Goal: Transaction & Acquisition: Purchase product/service

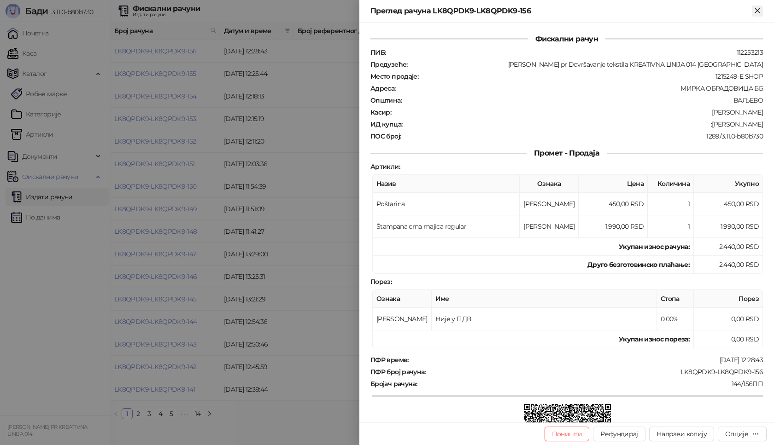
click at [758, 10] on icon "Close" at bounding box center [757, 10] width 4 height 4
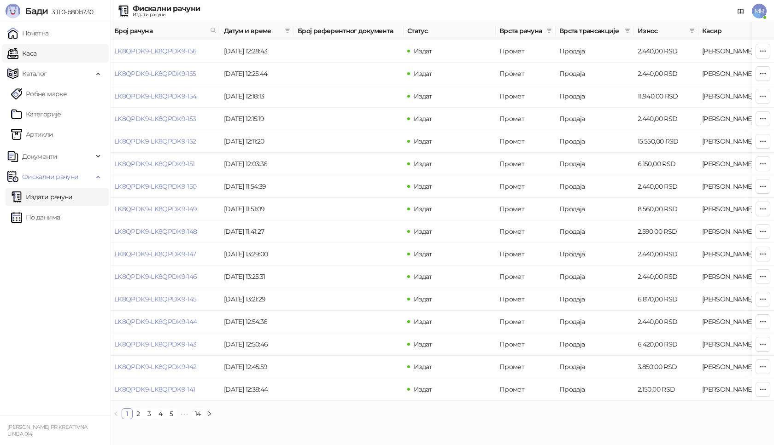
click at [28, 51] on link "Каса" at bounding box center [21, 53] width 29 height 18
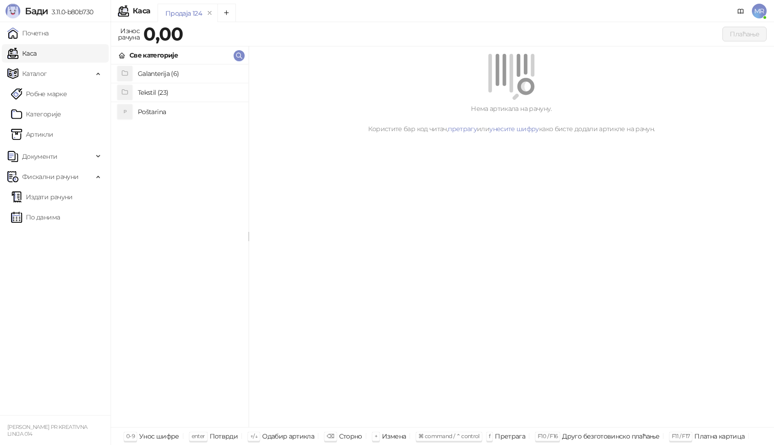
click at [152, 110] on h4 "Poštarina" at bounding box center [189, 112] width 103 height 15
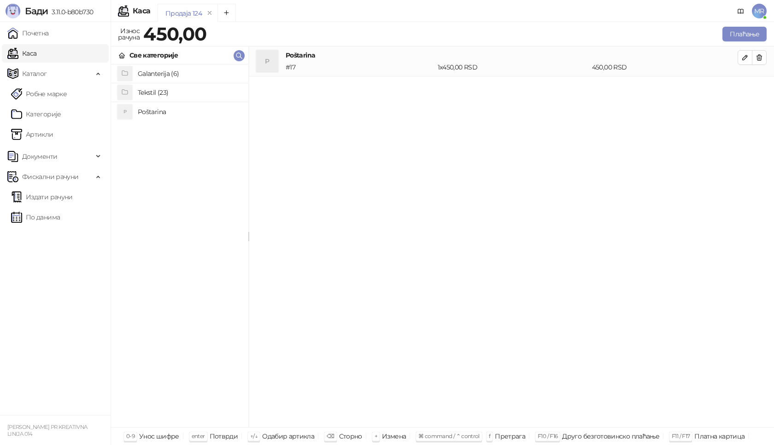
click at [160, 89] on h4 "Tekstil (23)" at bounding box center [189, 92] width 103 height 15
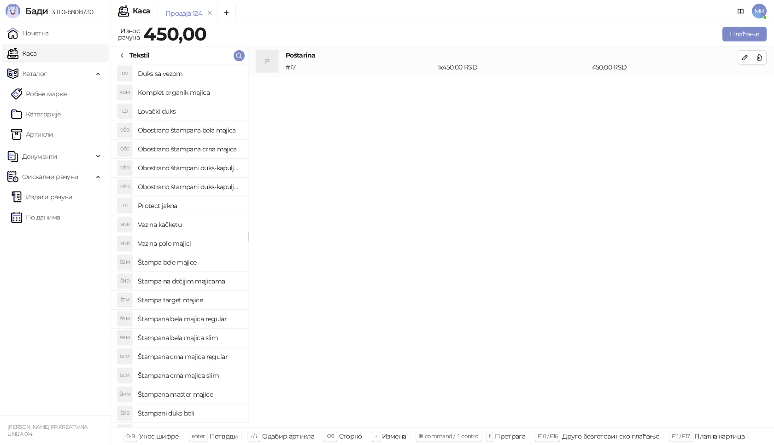
click at [214, 356] on h4 "Štampana crna majica regular" at bounding box center [189, 357] width 103 height 15
click at [746, 90] on icon "button" at bounding box center [744, 87] width 7 height 7
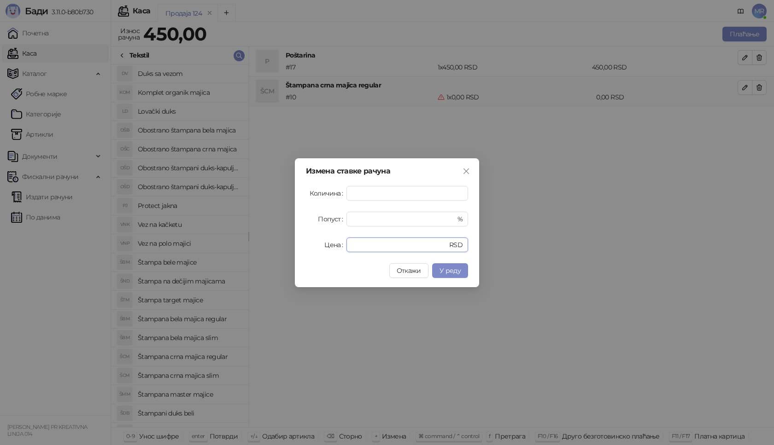
drag, startPoint x: 375, startPoint y: 246, endPoint x: 293, endPoint y: 254, distance: 82.3
click at [310, 253] on div "Измена ставке рачуна Количина * Попуст * % Цена * RSD Откажи У реду" at bounding box center [387, 222] width 184 height 129
type input "****"
click at [457, 273] on span "У реду" at bounding box center [449, 271] width 21 height 8
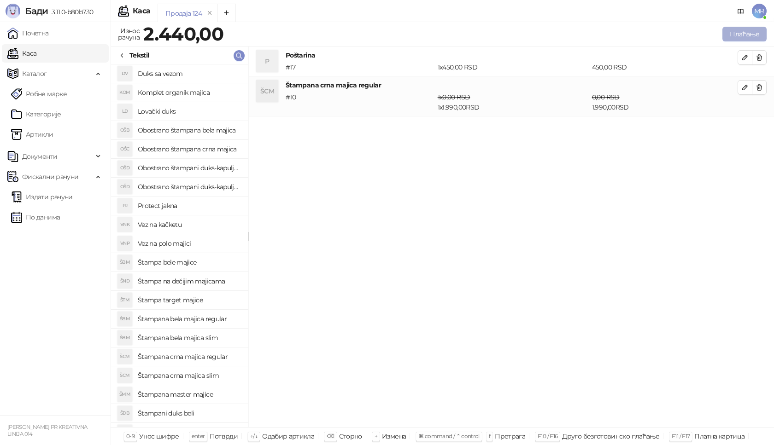
click at [747, 32] on button "Плаћање" at bounding box center [744, 34] width 44 height 15
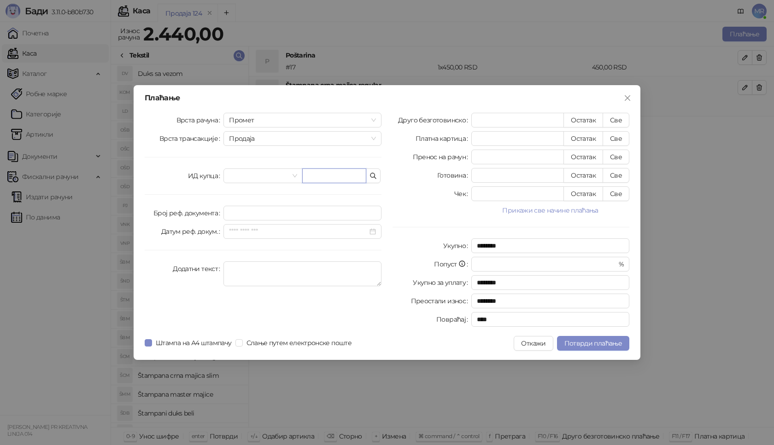
click at [348, 177] on input "text" at bounding box center [334, 176] width 64 height 15
paste input "**********"
type input "**********"
click at [617, 117] on button "Све" at bounding box center [616, 120] width 27 height 15
type input "****"
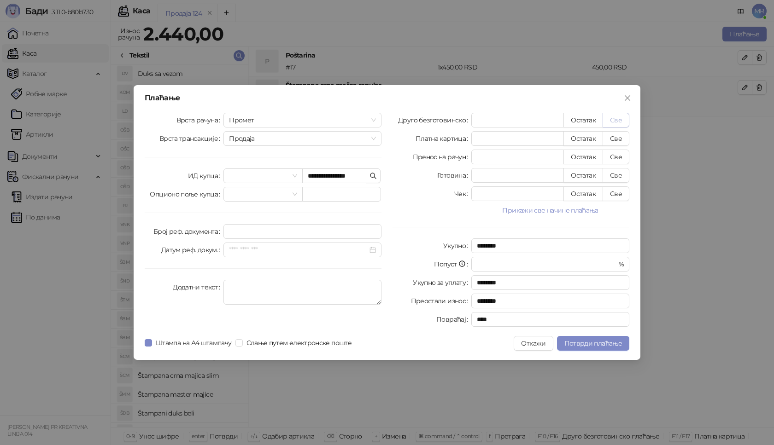
type input "****"
click at [588, 340] on span "Потврди плаћање" at bounding box center [593, 343] width 58 height 8
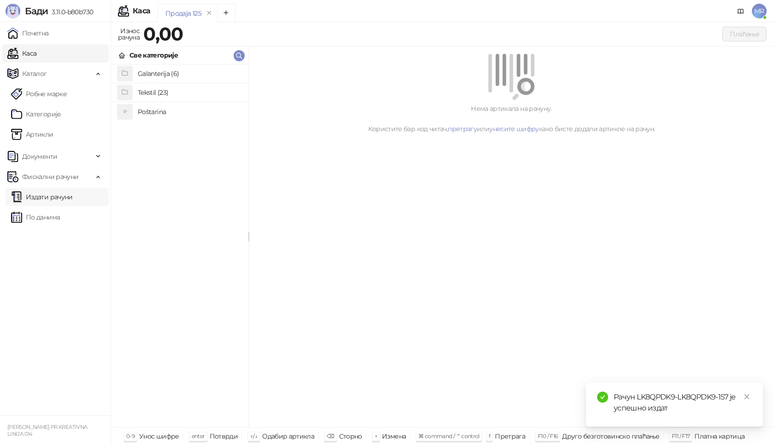
click at [68, 196] on link "Издати рачуни" at bounding box center [42, 197] width 62 height 18
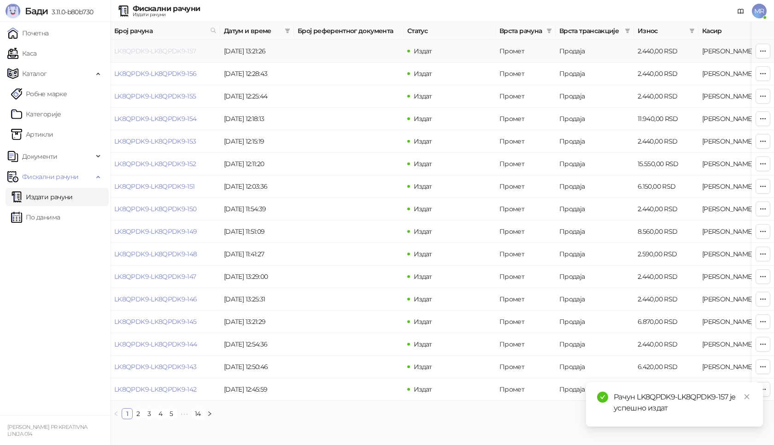
click at [158, 50] on link "LK8QPDK9-LK8QPDK9-157" at bounding box center [155, 51] width 82 height 8
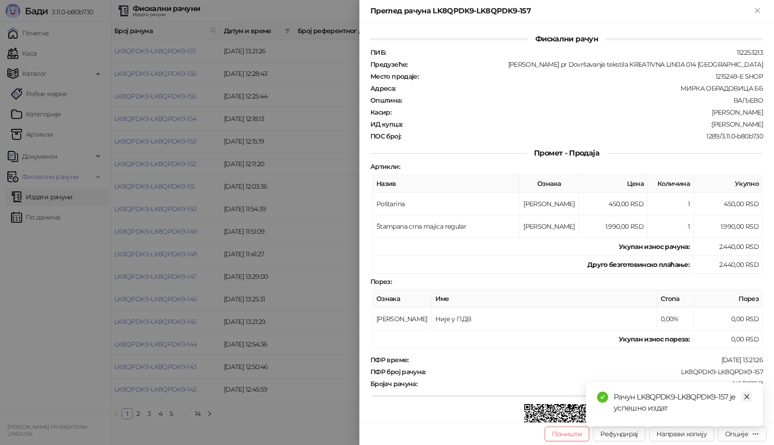
click at [747, 398] on icon "close" at bounding box center [746, 397] width 5 height 5
click at [739, 444] on div "Поништи Рефундирај Направи копију Опције" at bounding box center [566, 434] width 415 height 23
click at [740, 440] on button "Опције" at bounding box center [742, 434] width 49 height 15
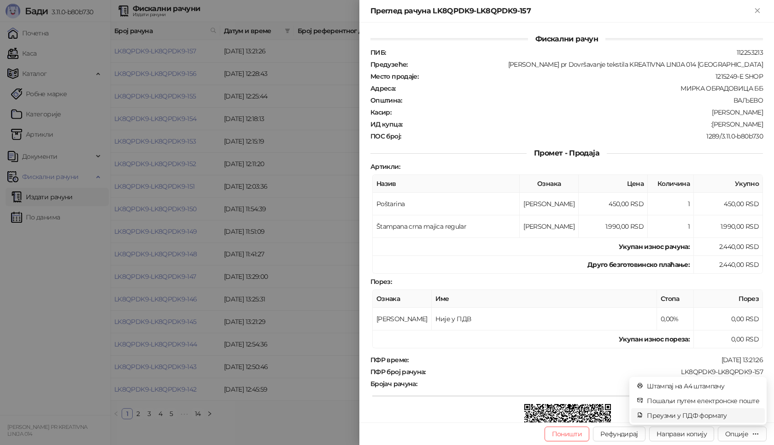
click at [722, 419] on span "Преузми у ПДФ формату" at bounding box center [703, 416] width 112 height 10
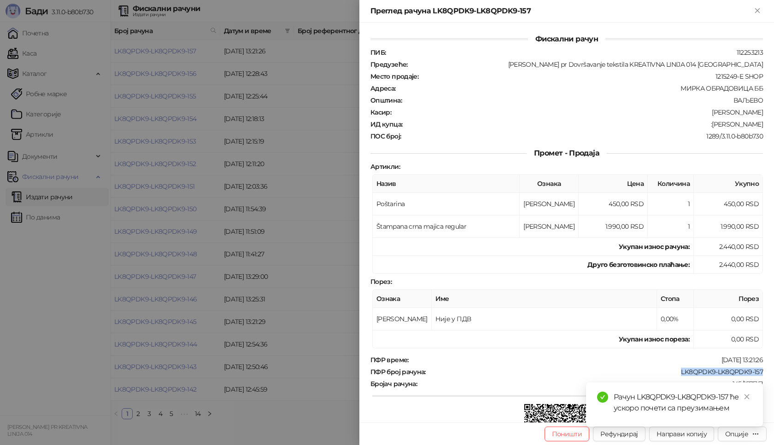
drag, startPoint x: 761, startPoint y: 369, endPoint x: 672, endPoint y: 375, distance: 89.1
click at [672, 375] on div "Фискални рачун ПИБ : 112253213 Предузеће : [PERSON_NAME] pr Dovršavanje tekstil…" at bounding box center [566, 223] width 415 height 400
copy div "LK8QPDK9-LK8QPDK9-157"
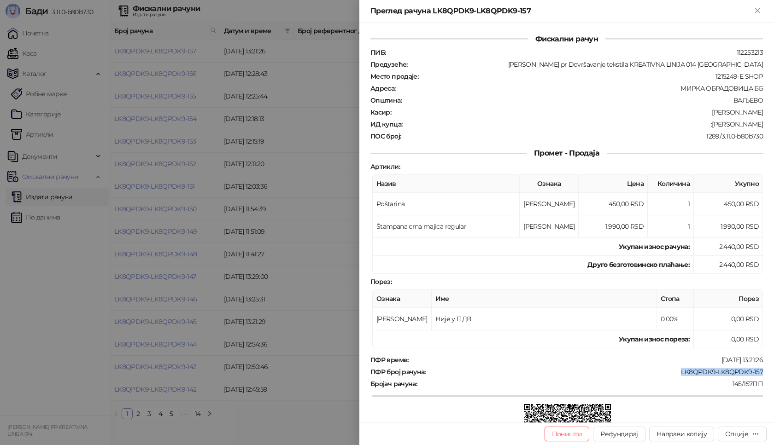
drag, startPoint x: 751, startPoint y: 125, endPoint x: 707, endPoint y: 127, distance: 44.2
click at [707, 127] on div "Фискални рачун ПИБ : 112253213 Предузеће : [PERSON_NAME] pr Dovršavanje tekstil…" at bounding box center [566, 223] width 415 height 400
copy div "[PERSON_NAME]"
click at [755, 11] on icon "Close" at bounding box center [757, 10] width 8 height 8
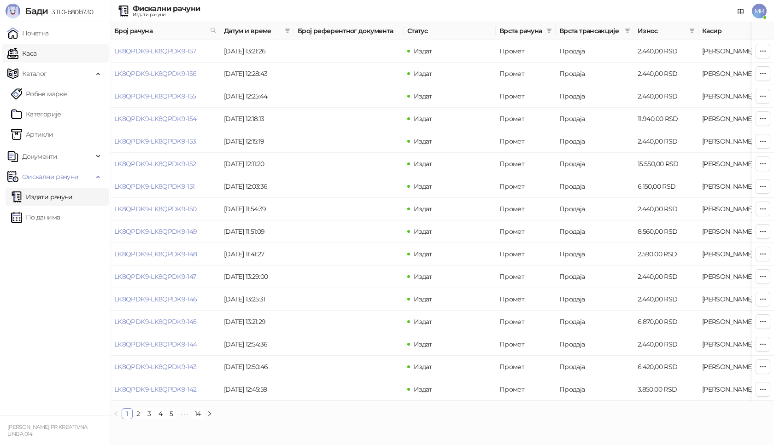
click at [21, 54] on link "Каса" at bounding box center [21, 53] width 29 height 18
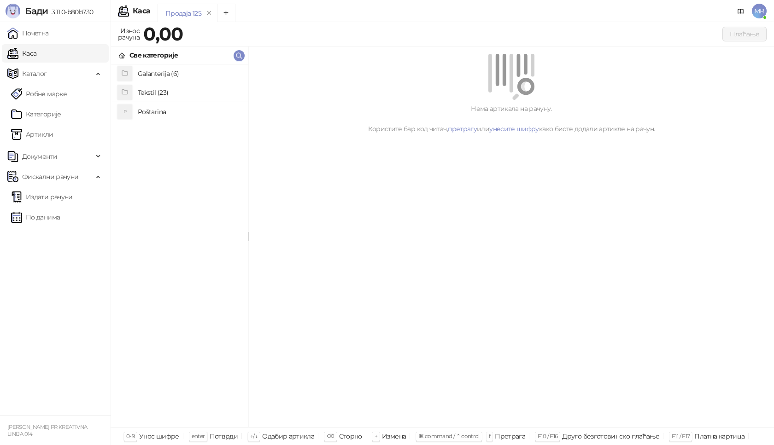
click at [152, 114] on h4 "Poštarina" at bounding box center [189, 112] width 103 height 15
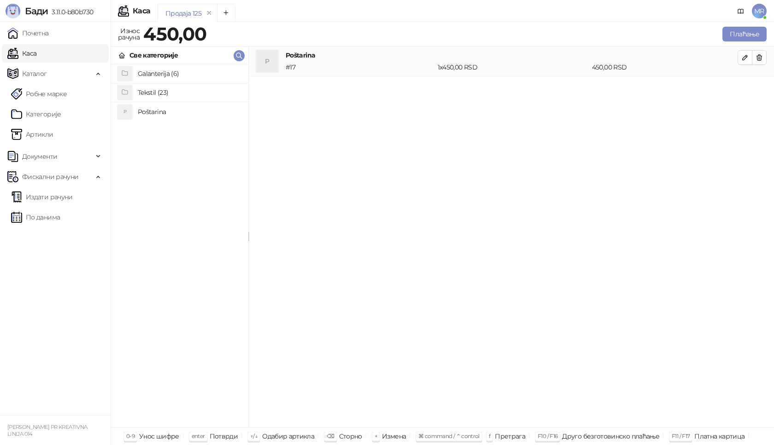
click at [158, 115] on h4 "Poštarina" at bounding box center [189, 112] width 103 height 15
click at [764, 53] on button "button" at bounding box center [759, 57] width 15 height 15
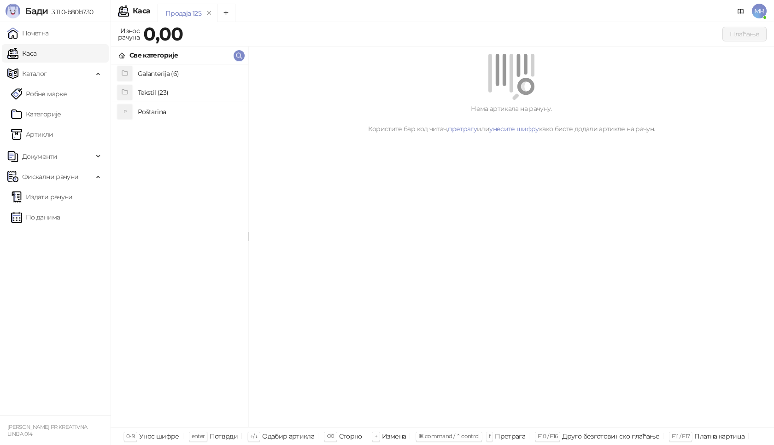
drag, startPoint x: 171, startPoint y: 114, endPoint x: 170, endPoint y: 107, distance: 6.6
click at [170, 113] on h4 "Poštarina" at bounding box center [189, 112] width 103 height 15
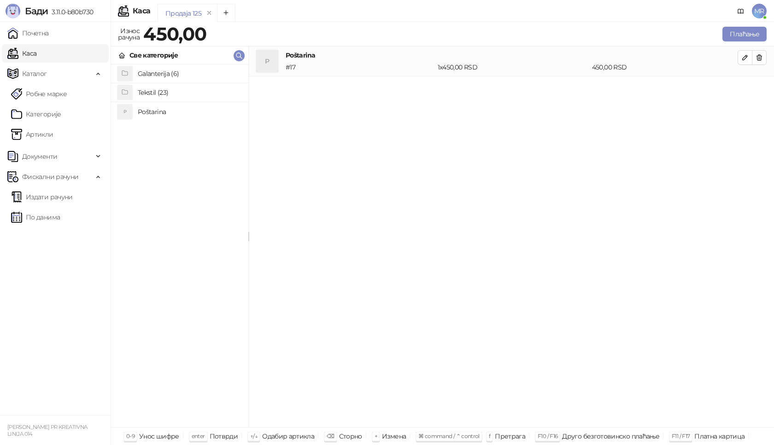
click at [169, 93] on h4 "Tekstil (23)" at bounding box center [189, 92] width 103 height 15
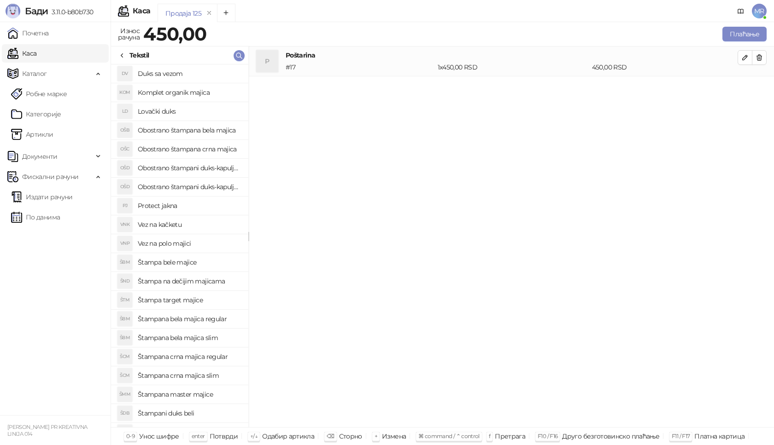
click at [200, 357] on h4 "Štampana crna majica regular" at bounding box center [189, 357] width 103 height 15
click at [748, 88] on icon "button" at bounding box center [744, 87] width 7 height 7
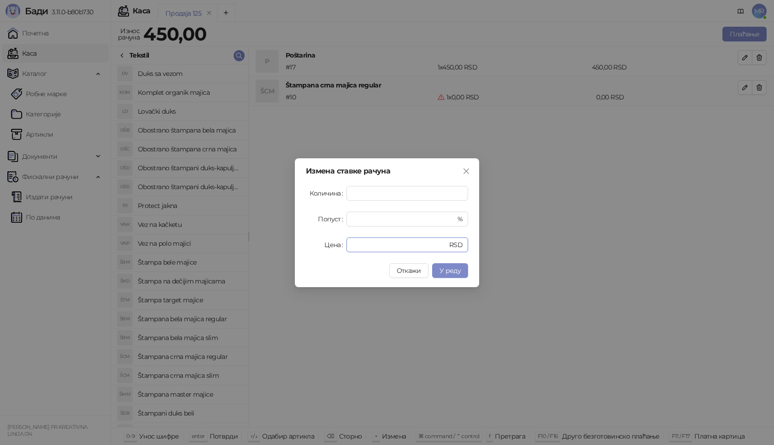
drag, startPoint x: 372, startPoint y: 244, endPoint x: 315, endPoint y: 242, distance: 57.2
click at [328, 247] on div "Цена * RSD" at bounding box center [387, 245] width 162 height 15
type input "****"
click at [447, 267] on span "У реду" at bounding box center [449, 271] width 21 height 8
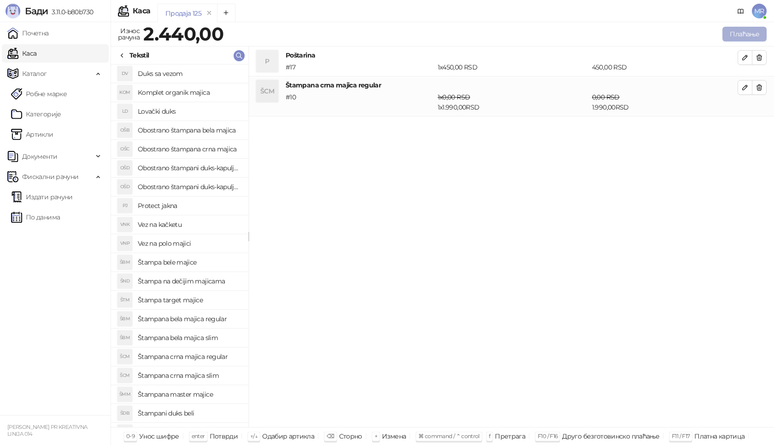
click at [736, 33] on button "Плаћање" at bounding box center [744, 34] width 44 height 15
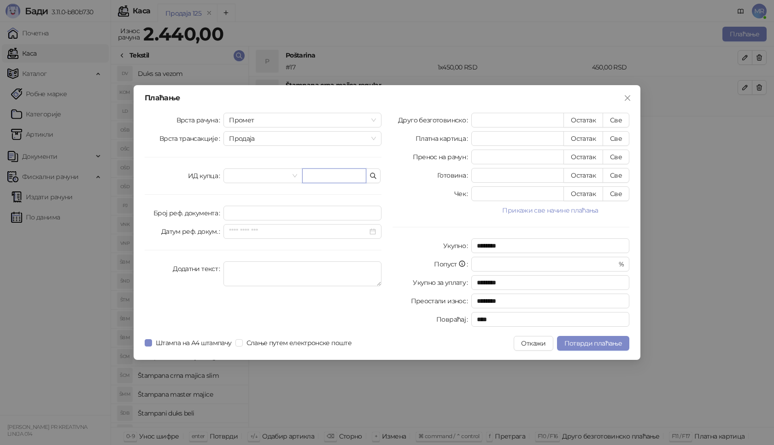
click at [342, 175] on input "text" at bounding box center [334, 176] width 64 height 15
paste input "**********"
click at [341, 177] on input "**********" at bounding box center [334, 176] width 64 height 15
click at [339, 175] on input "**********" at bounding box center [334, 176] width 64 height 15
click at [340, 176] on input "**********" at bounding box center [334, 176] width 64 height 15
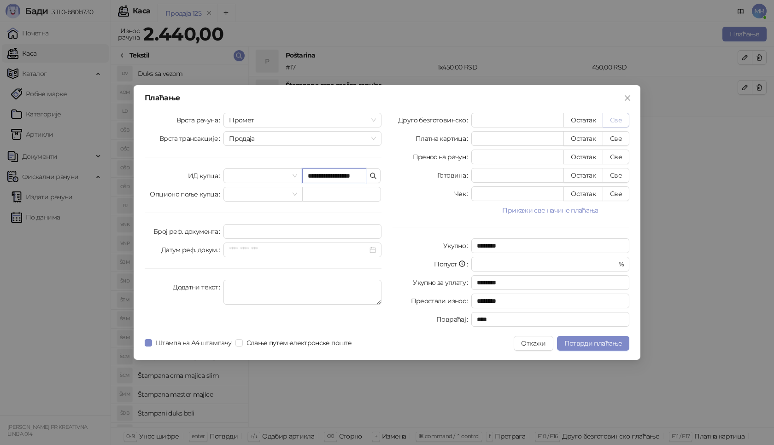
type input "**********"
click at [622, 119] on button "Све" at bounding box center [616, 120] width 27 height 15
type input "****"
click at [596, 340] on span "Потврди плаћање" at bounding box center [593, 343] width 58 height 8
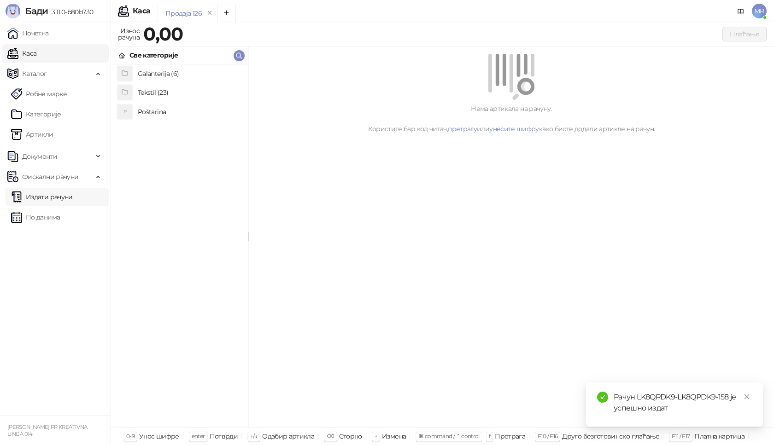
click at [73, 200] on link "Издати рачуни" at bounding box center [42, 197] width 62 height 18
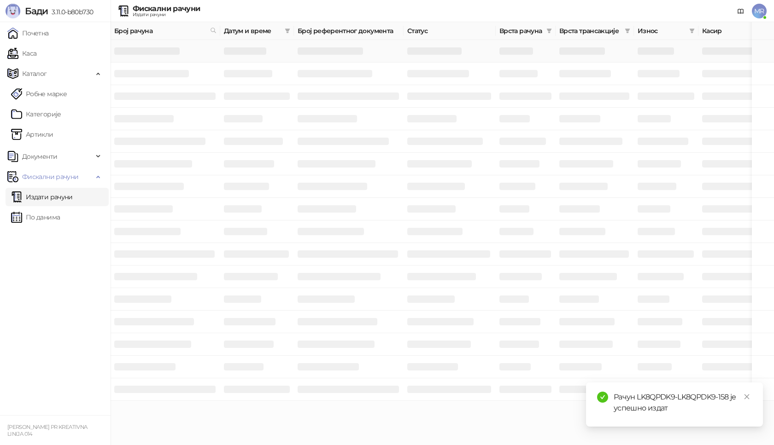
click at [166, 53] on h3 at bounding box center [146, 50] width 65 height 7
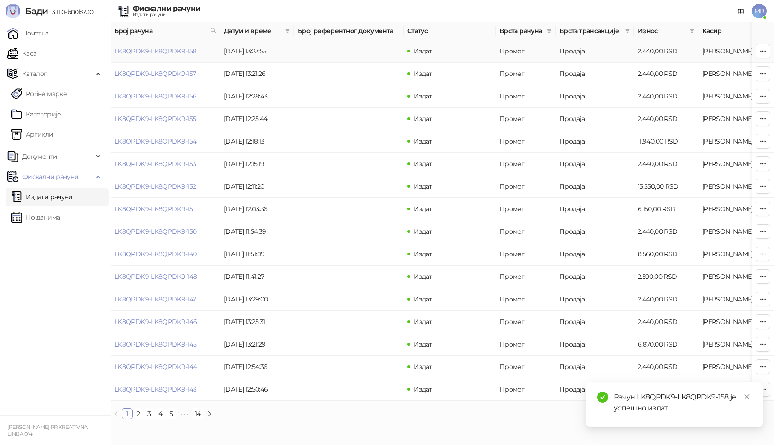
click at [166, 53] on link "LK8QPDK9-LK8QPDK9-158" at bounding box center [155, 51] width 82 height 8
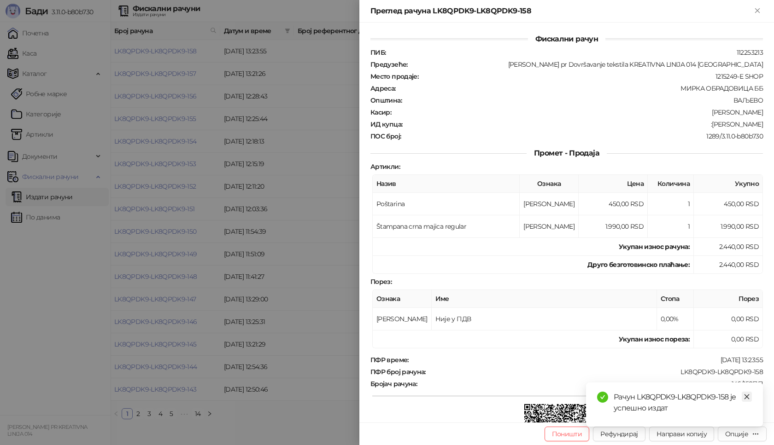
click at [750, 395] on link "Close" at bounding box center [747, 397] width 10 height 10
click at [739, 434] on div "Опције" at bounding box center [736, 434] width 23 height 8
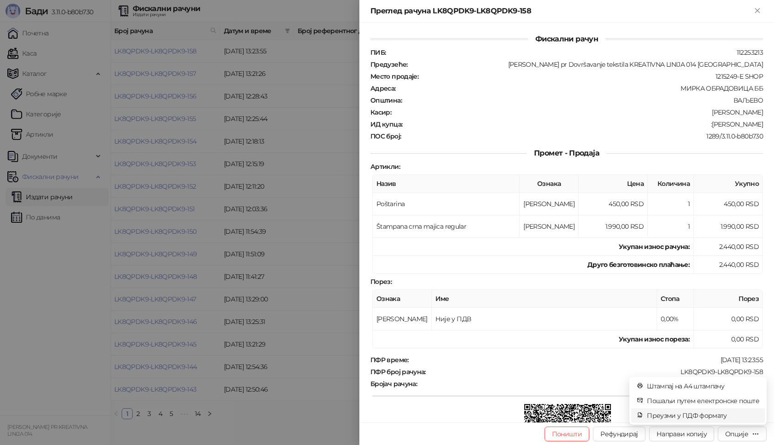
click at [699, 419] on span "Преузми у ПДФ формату" at bounding box center [703, 416] width 112 height 10
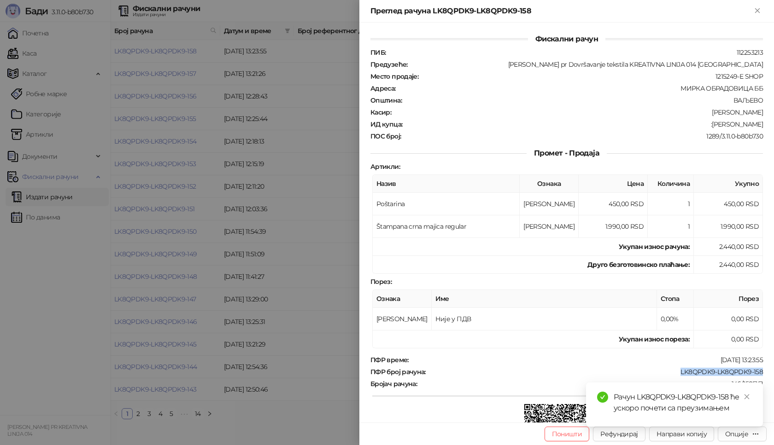
drag, startPoint x: 759, startPoint y: 373, endPoint x: 669, endPoint y: 375, distance: 89.9
click at [672, 375] on div "Фискални рачун ПИБ : 112253213 Предузеће : [PERSON_NAME] pr Dovršavanje tekstil…" at bounding box center [566, 223] width 415 height 400
copy div "LK8QPDK9-LK8QPDK9-158"
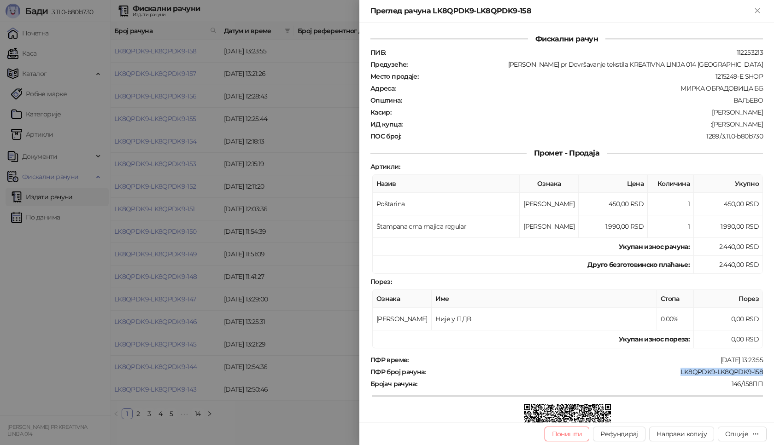
drag, startPoint x: 761, startPoint y: 124, endPoint x: 701, endPoint y: 129, distance: 60.1
click at [703, 128] on div "Фискални рачун ПИБ : 112253213 Предузеће : [PERSON_NAME] pr Dovršavanje tekstil…" at bounding box center [566, 223] width 415 height 400
copy div "[PERSON_NAME]"
click at [758, 14] on icon "Close" at bounding box center [757, 10] width 8 height 8
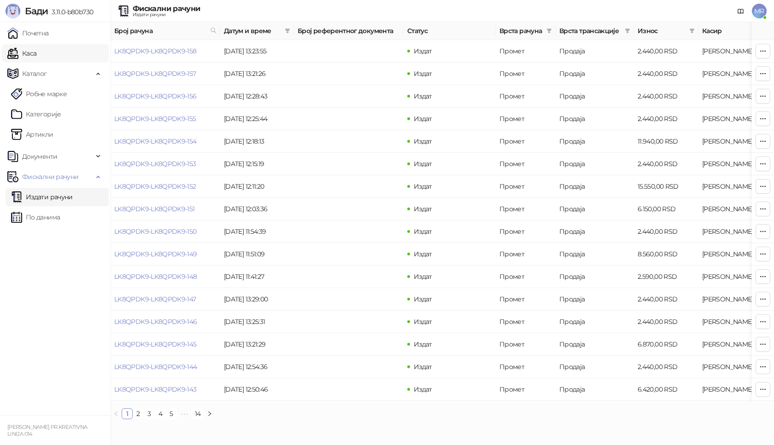
click at [36, 51] on link "Каса" at bounding box center [21, 53] width 29 height 18
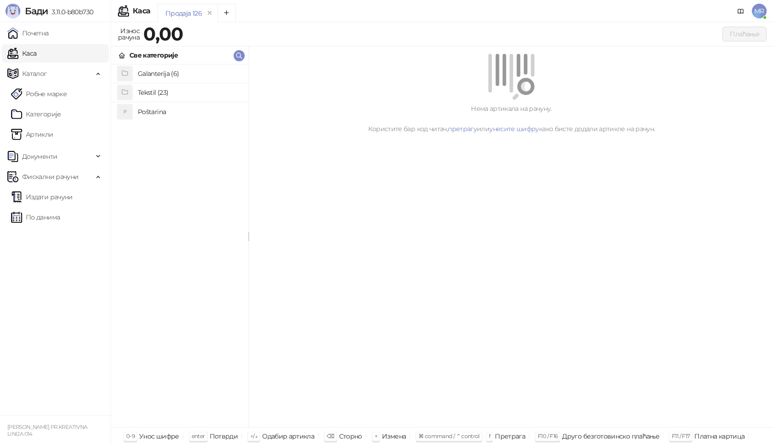
click at [159, 111] on h4 "Poštarina" at bounding box center [189, 112] width 103 height 15
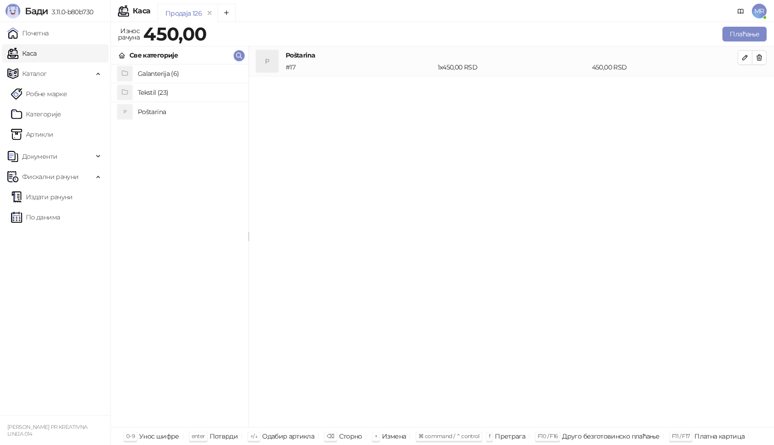
click at [164, 88] on h4 "Tekstil (23)" at bounding box center [189, 92] width 103 height 15
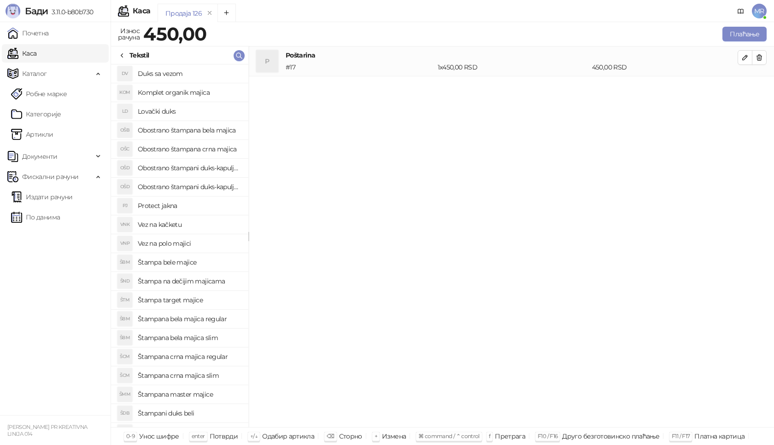
click at [178, 210] on h4 "Protect jakna" at bounding box center [189, 206] width 103 height 15
click at [743, 89] on icon "button" at bounding box center [744, 87] width 7 height 7
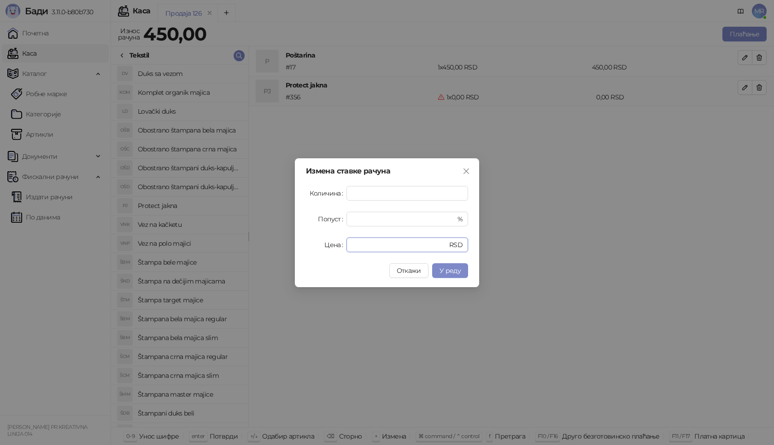
drag, startPoint x: 354, startPoint y: 250, endPoint x: 344, endPoint y: 247, distance: 10.6
click at [344, 247] on div "Цена * RSD" at bounding box center [387, 245] width 162 height 15
type input "****"
click at [450, 268] on span "У реду" at bounding box center [449, 271] width 21 height 8
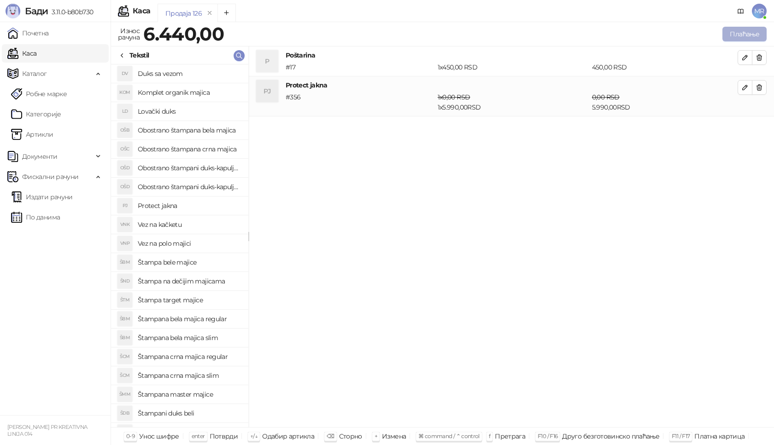
click at [733, 31] on button "Плаћање" at bounding box center [744, 34] width 44 height 15
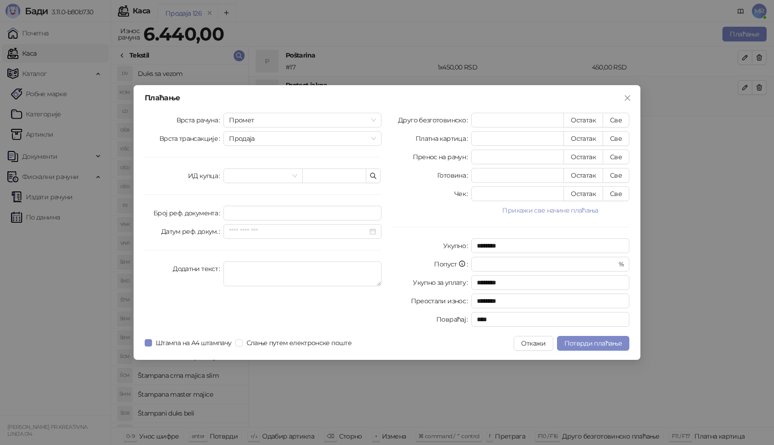
click at [339, 167] on div "Врста рачуна Промет Врста трансакције Продаја ИД купца Број реф. документа Дату…" at bounding box center [263, 222] width 248 height 218
click at [318, 174] on input "text" at bounding box center [334, 176] width 64 height 15
paste input "**********"
type input "**********"
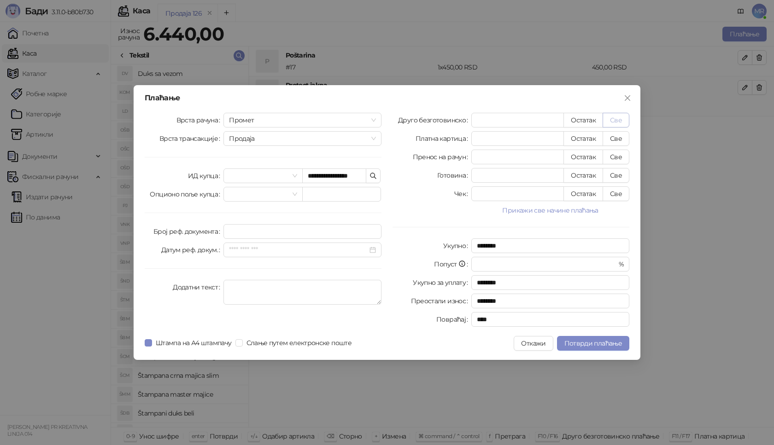
click at [616, 123] on button "Све" at bounding box center [616, 120] width 27 height 15
type input "****"
click at [585, 341] on span "Потврди плаћање" at bounding box center [593, 343] width 58 height 8
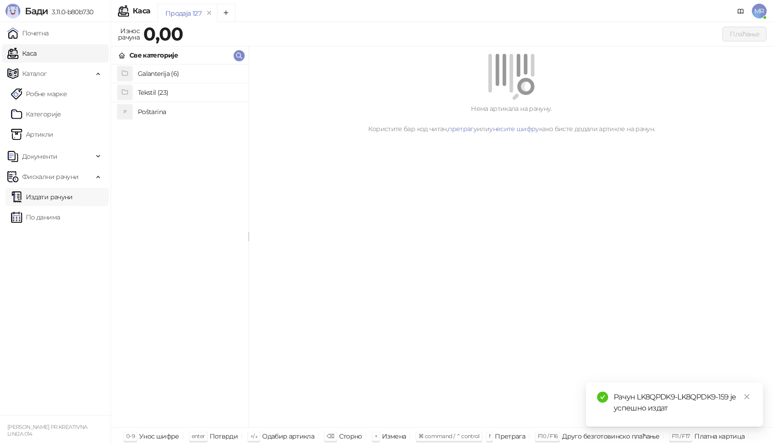
click at [53, 197] on link "Издати рачуни" at bounding box center [42, 197] width 62 height 18
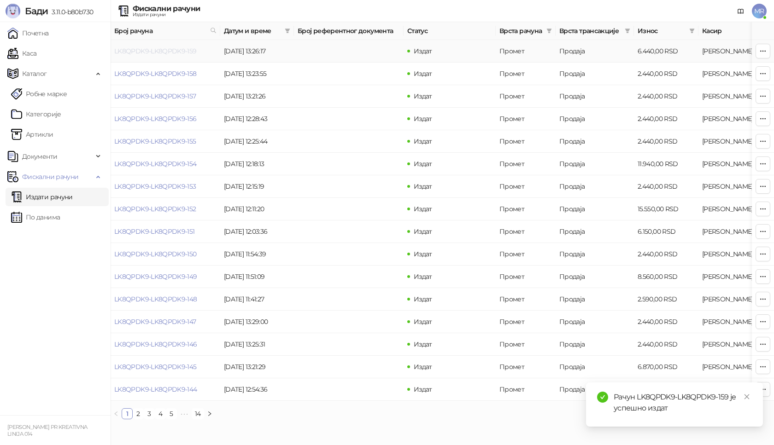
click at [133, 52] on link "LK8QPDK9-LK8QPDK9-159" at bounding box center [155, 51] width 82 height 8
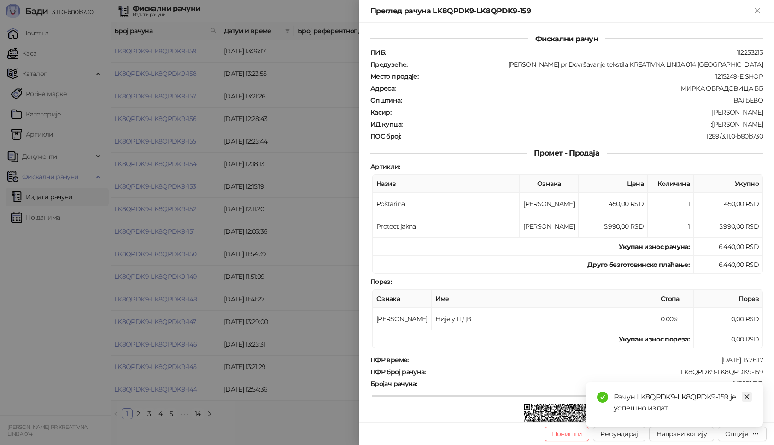
click at [749, 397] on icon "close" at bounding box center [746, 397] width 6 height 6
click at [748, 433] on div "Опције" at bounding box center [736, 434] width 23 height 8
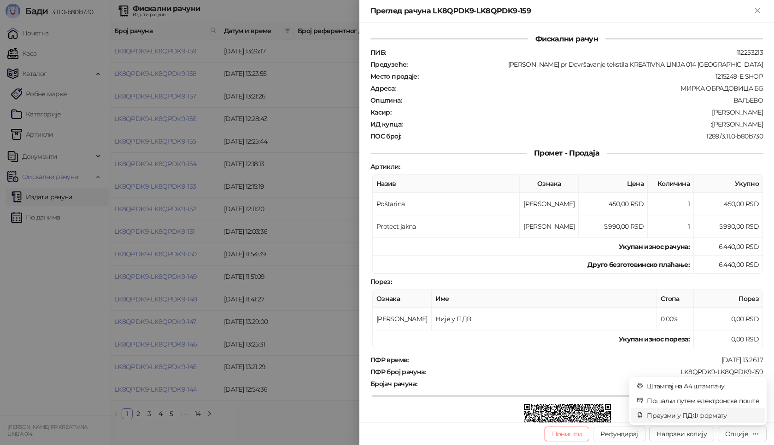
click at [717, 416] on span "Преузми у ПДФ формату" at bounding box center [703, 416] width 112 height 10
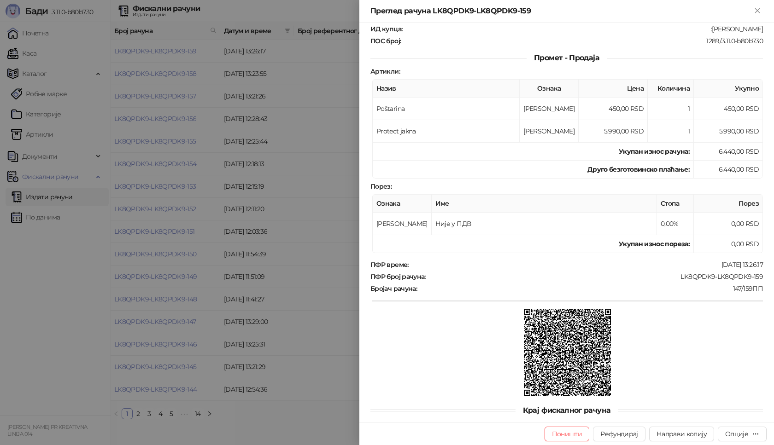
scroll to position [111, 0]
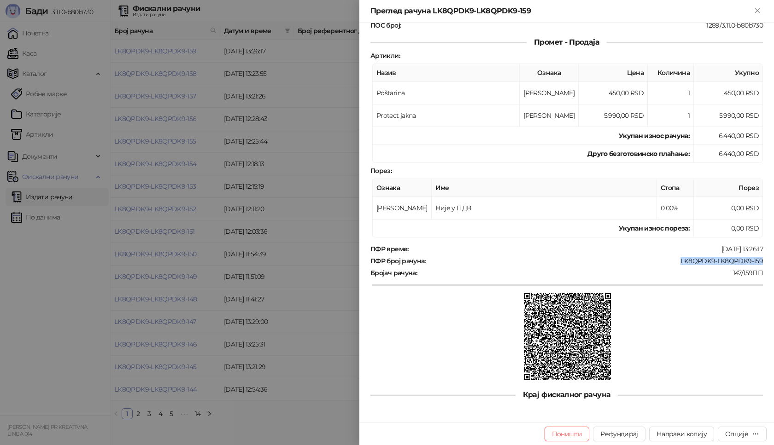
drag, startPoint x: 758, startPoint y: 260, endPoint x: 673, endPoint y: 260, distance: 84.8
click at [673, 260] on div "Фискални рачун ПИБ : 112253213 Предузеће : [PERSON_NAME] pr Dovršavanje tekstil…" at bounding box center [566, 223] width 415 height 400
copy div "LK8QPDK9-LK8QPDK9-159"
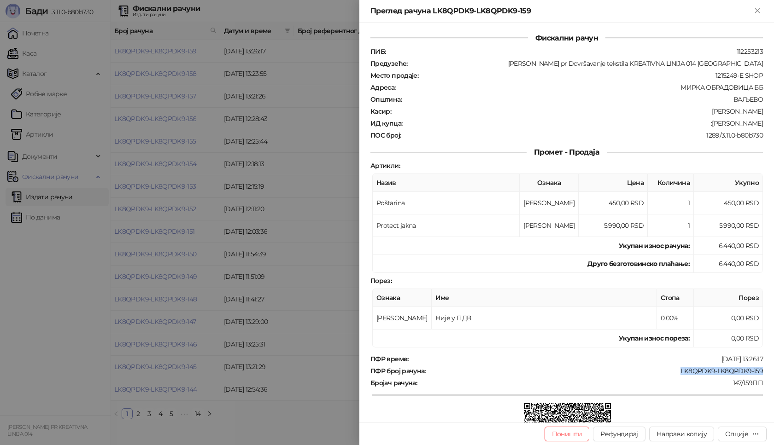
scroll to position [0, 0]
drag, startPoint x: 757, startPoint y: 123, endPoint x: 699, endPoint y: 125, distance: 58.1
click at [699, 125] on div "Фискални рачун ПИБ : 112253213 Предузеће : [PERSON_NAME] pr Dovršavanje tekstil…" at bounding box center [566, 223] width 415 height 400
copy div "[PERSON_NAME]"
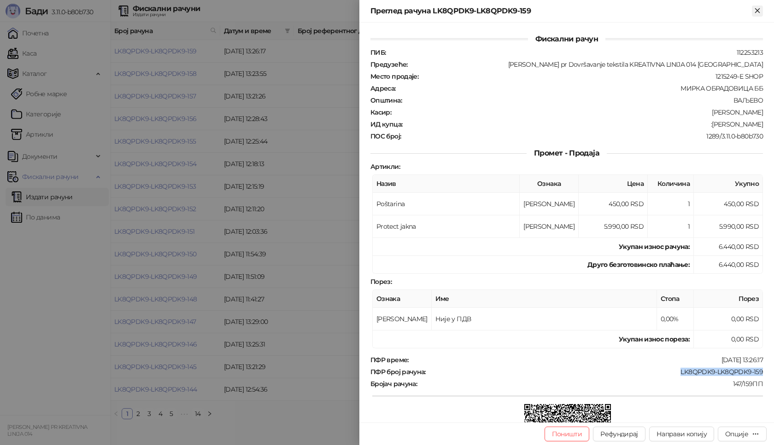
click at [759, 11] on icon "Close" at bounding box center [757, 10] width 8 height 8
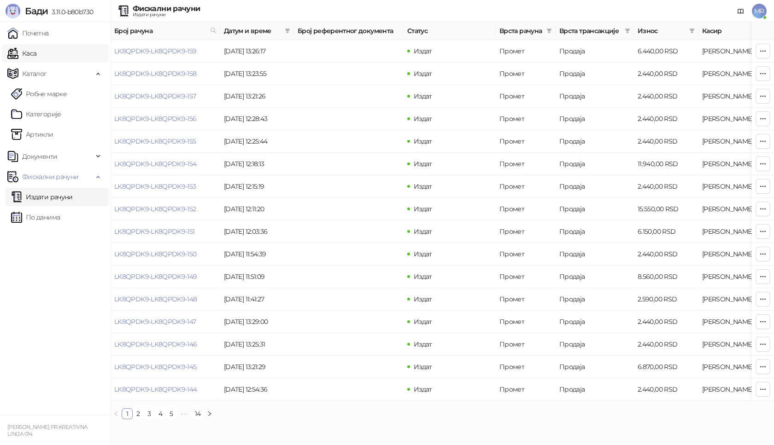
click at [36, 54] on link "Каса" at bounding box center [21, 53] width 29 height 18
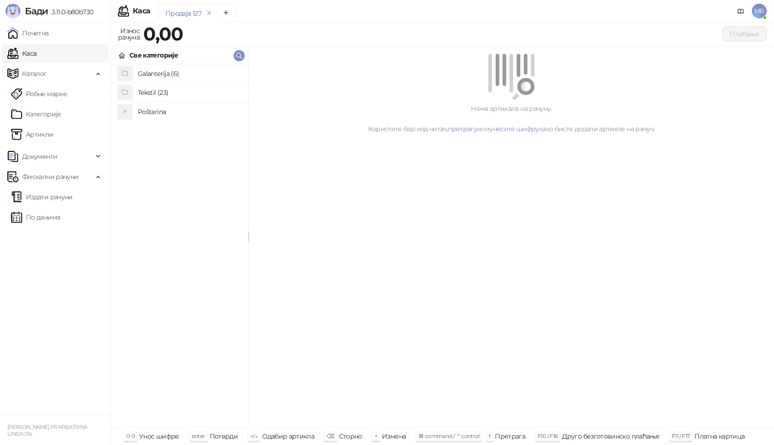
click at [150, 111] on h4 "Poštarina" at bounding box center [189, 112] width 103 height 15
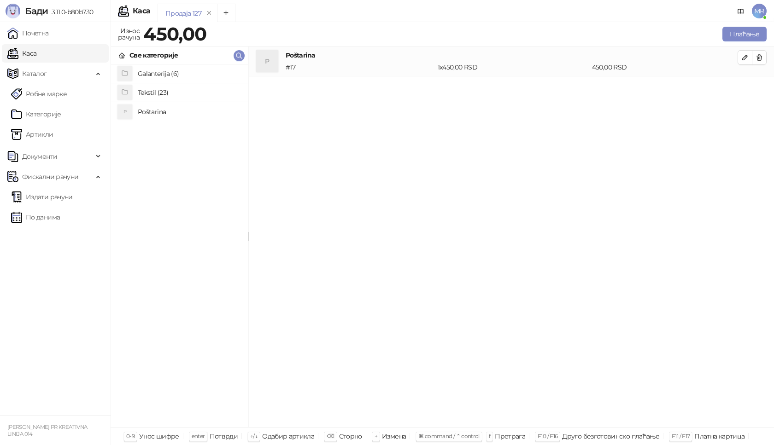
click at [156, 91] on h4 "Tekstil (23)" at bounding box center [189, 92] width 103 height 15
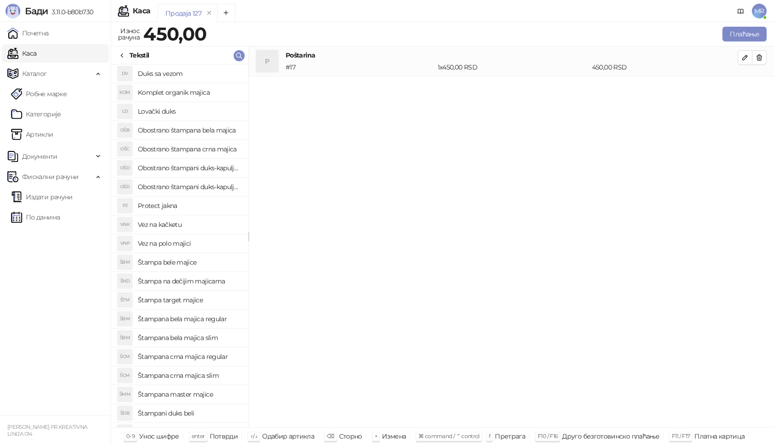
click at [195, 130] on h4 "Obostrano štampana bela majica" at bounding box center [189, 130] width 103 height 15
click at [743, 89] on icon "button" at bounding box center [744, 87] width 7 height 7
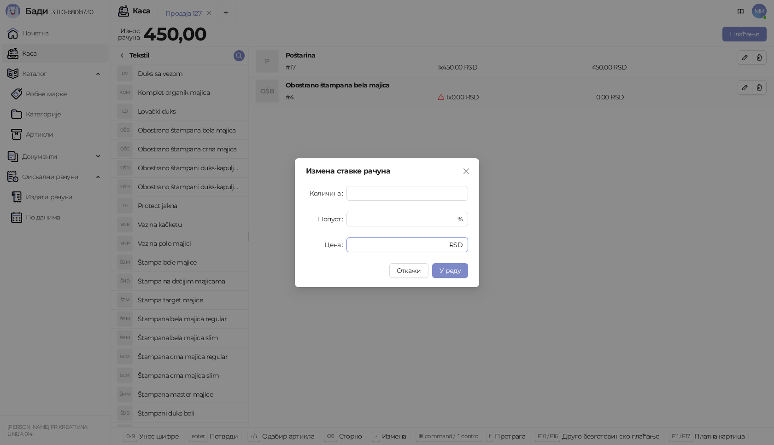
drag, startPoint x: 364, startPoint y: 241, endPoint x: 318, endPoint y: 249, distance: 46.7
click at [318, 249] on div "Цена * RSD" at bounding box center [387, 245] width 162 height 15
type input "****"
click at [449, 269] on span "У реду" at bounding box center [449, 271] width 21 height 8
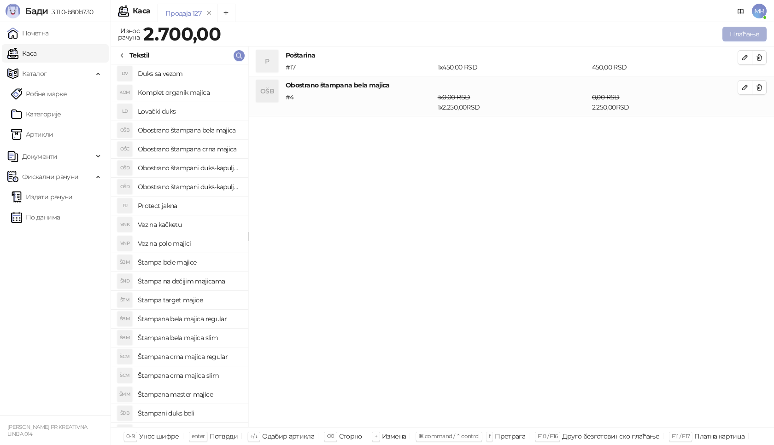
click at [737, 32] on button "Плаћање" at bounding box center [744, 34] width 44 height 15
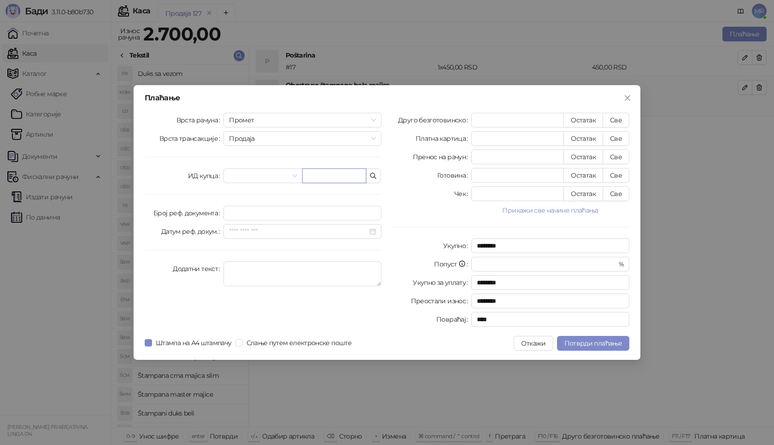
click at [324, 174] on input "text" at bounding box center [334, 176] width 64 height 15
paste input "**********"
type input "**********"
click at [618, 118] on button "Све" at bounding box center [616, 120] width 27 height 15
type input "****"
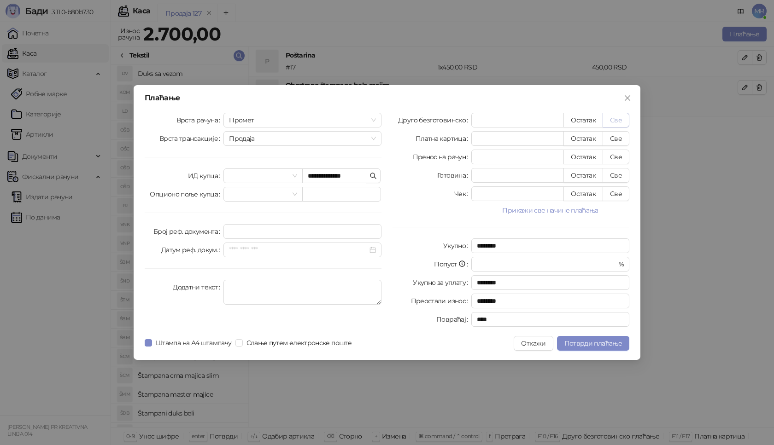
type input "****"
click at [582, 346] on span "Потврди плаћање" at bounding box center [593, 343] width 58 height 8
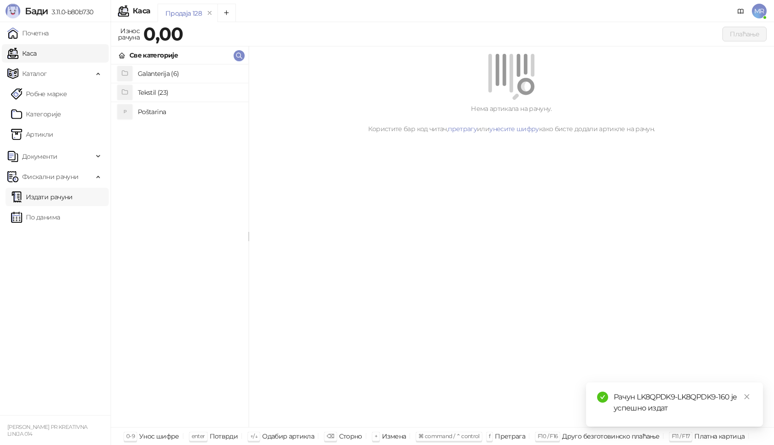
click at [73, 199] on link "Издати рачуни" at bounding box center [42, 197] width 62 height 18
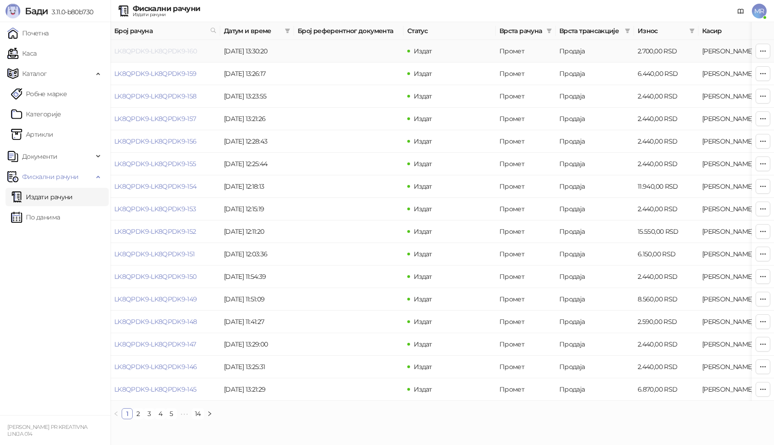
click at [162, 52] on link "LK8QPDK9-LK8QPDK9-160" at bounding box center [155, 51] width 83 height 8
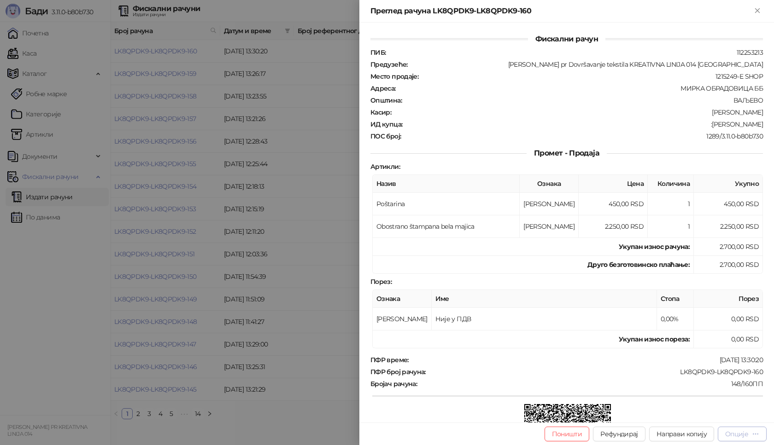
click at [748, 433] on div "Опције" at bounding box center [736, 434] width 23 height 8
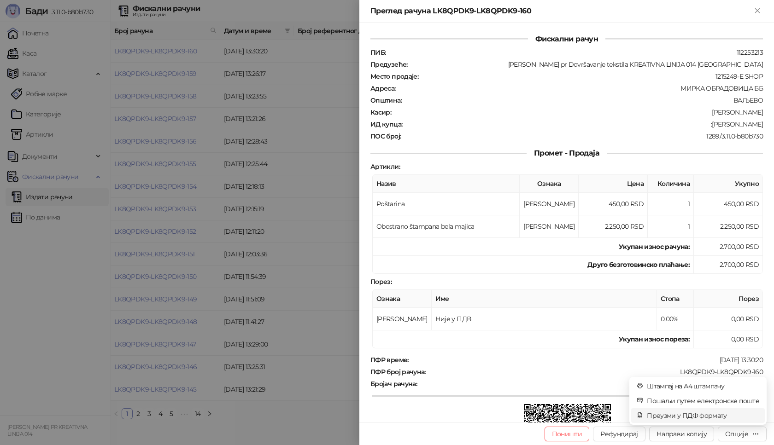
click at [721, 414] on span "Преузми у ПДФ формату" at bounding box center [703, 416] width 112 height 10
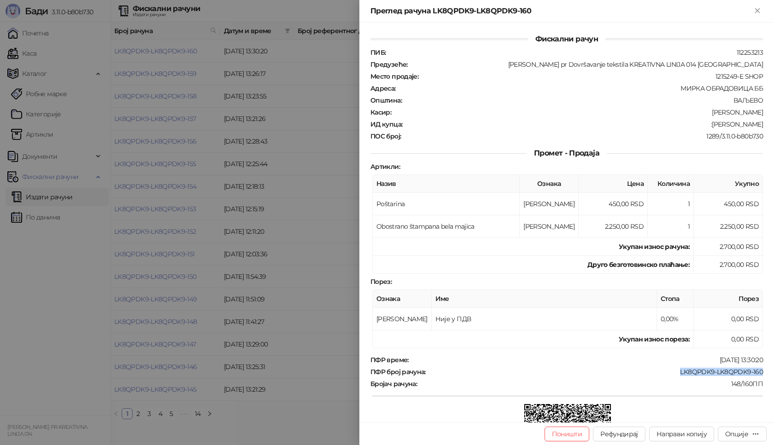
drag, startPoint x: 758, startPoint y: 368, endPoint x: 670, endPoint y: 372, distance: 88.5
click at [670, 372] on div "Фискални рачун ПИБ : 112253213 Предузеће : [PERSON_NAME] pr Dovršavanje tekstil…" at bounding box center [566, 223] width 415 height 400
copy div "LK8QPDK9-LK8QPDK9-160"
drag, startPoint x: 761, startPoint y: 122, endPoint x: 708, endPoint y: 127, distance: 53.7
click at [708, 127] on div "Фискални рачун ПИБ : 112253213 Предузеће : [PERSON_NAME] pr Dovršavanje tekstil…" at bounding box center [566, 223] width 415 height 400
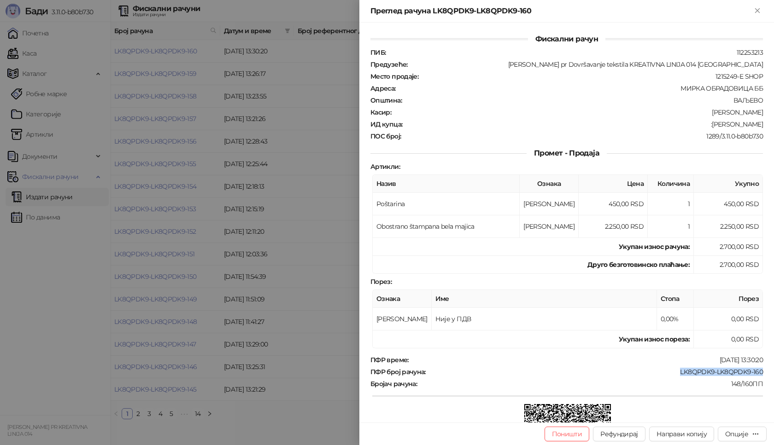
copy div "[PERSON_NAME]"
click at [755, 9] on icon "Close" at bounding box center [757, 10] width 8 height 8
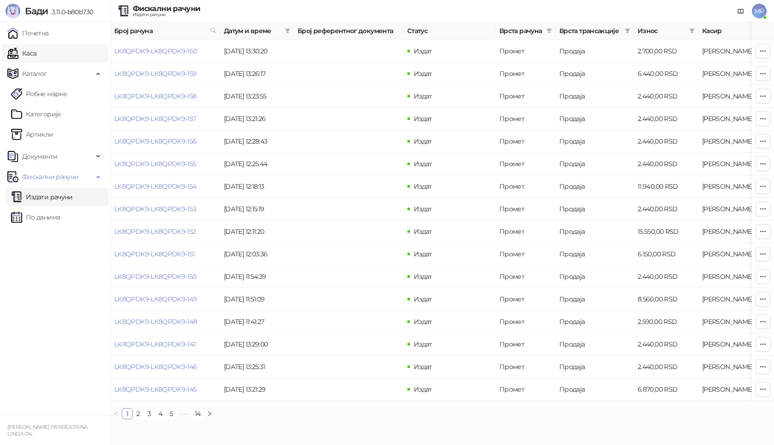
click at [26, 55] on link "Каса" at bounding box center [21, 53] width 29 height 18
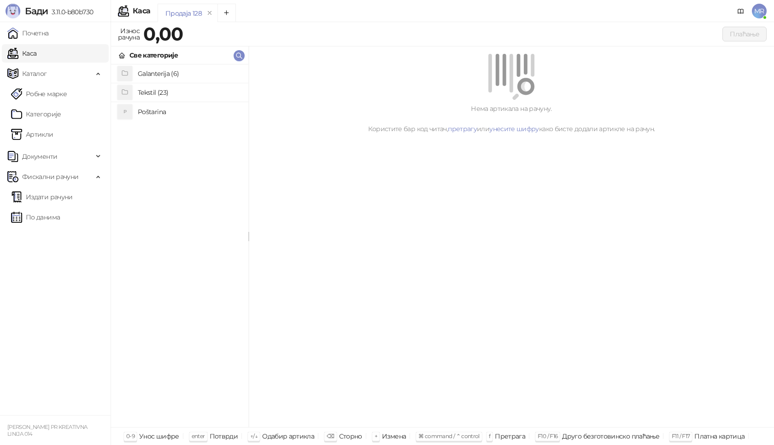
click at [162, 110] on h4 "Poštarina" at bounding box center [189, 112] width 103 height 15
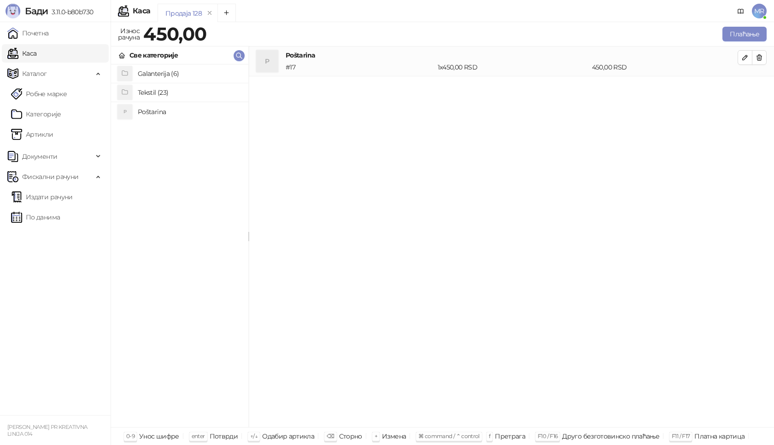
click at [181, 93] on h4 "Tekstil (23)" at bounding box center [189, 92] width 103 height 15
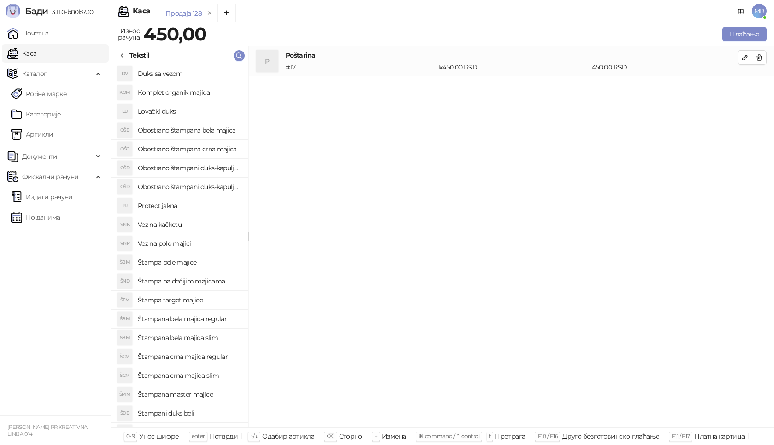
click at [126, 55] on div "Tekstil" at bounding box center [133, 55] width 30 height 10
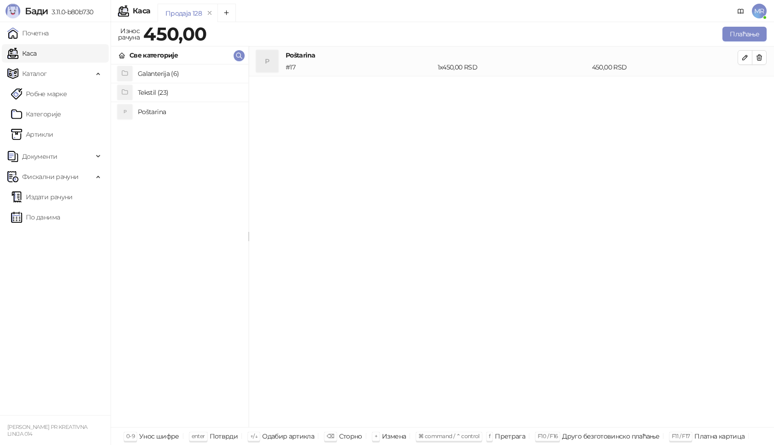
click at [147, 72] on h4 "Galanterija (6)" at bounding box center [189, 73] width 103 height 15
click at [169, 110] on h4 "Komplet (majica i upaljač)" at bounding box center [189, 111] width 103 height 15
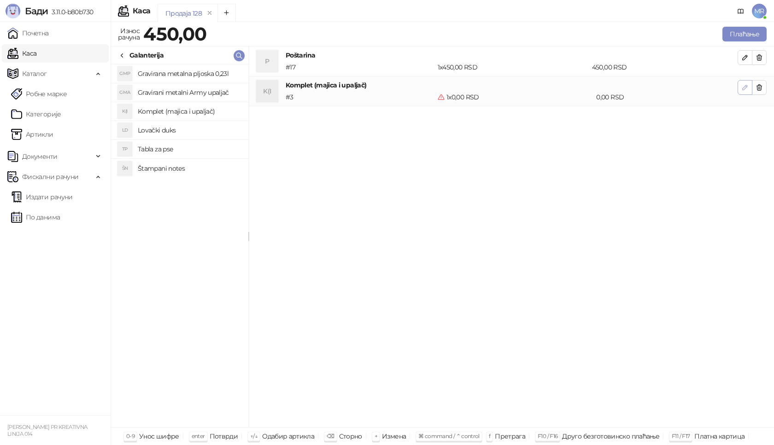
click at [747, 88] on icon "button" at bounding box center [744, 87] width 7 height 7
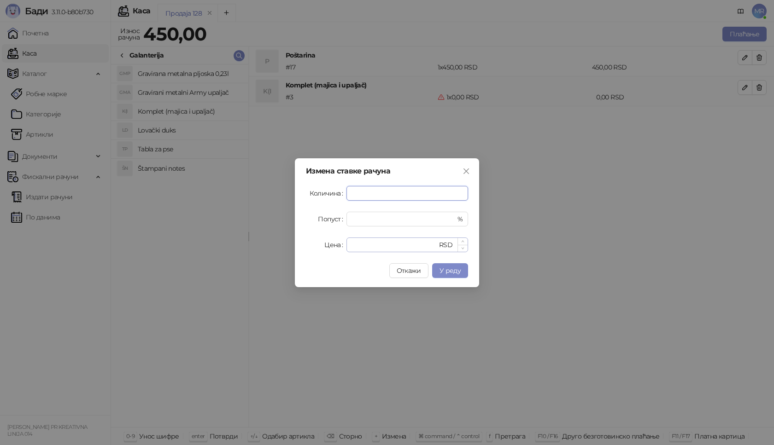
type input "*"
drag, startPoint x: 363, startPoint y: 246, endPoint x: 319, endPoint y: 243, distance: 43.8
click at [324, 245] on div "Цена * RSD" at bounding box center [387, 245] width 162 height 15
type input "****"
click at [449, 276] on button "У реду" at bounding box center [450, 270] width 36 height 15
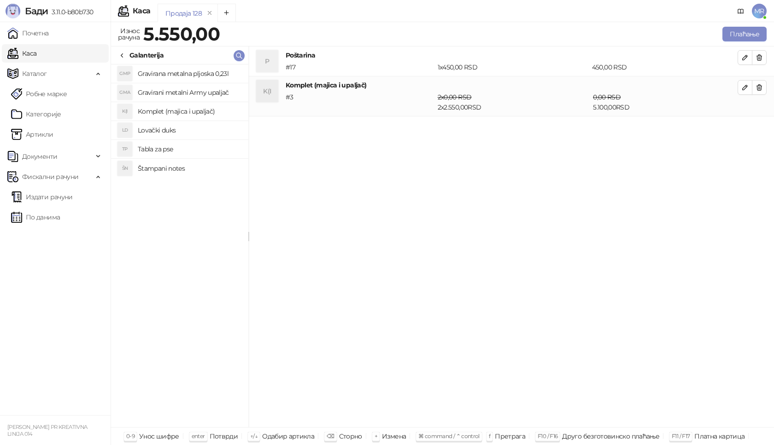
click at [122, 53] on icon at bounding box center [121, 55] width 7 height 7
click at [142, 94] on h4 "Tekstil (23)" at bounding box center [189, 92] width 103 height 15
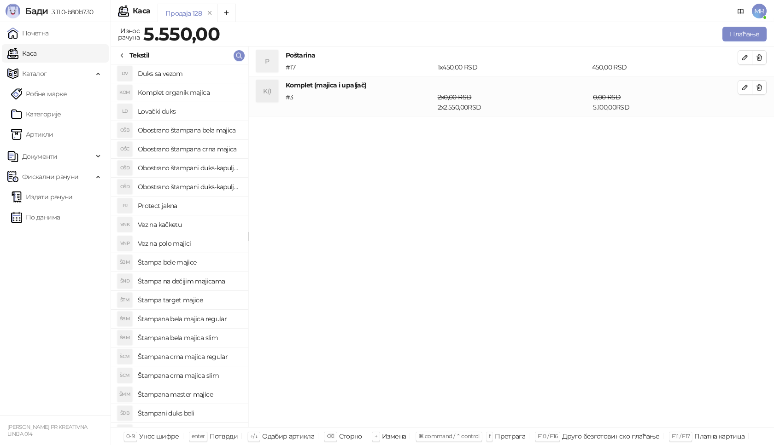
click at [205, 357] on h4 "Štampana crna majica regular" at bounding box center [189, 357] width 103 height 15
click at [744, 129] on icon "button" at bounding box center [744, 127] width 7 height 7
type input "*"
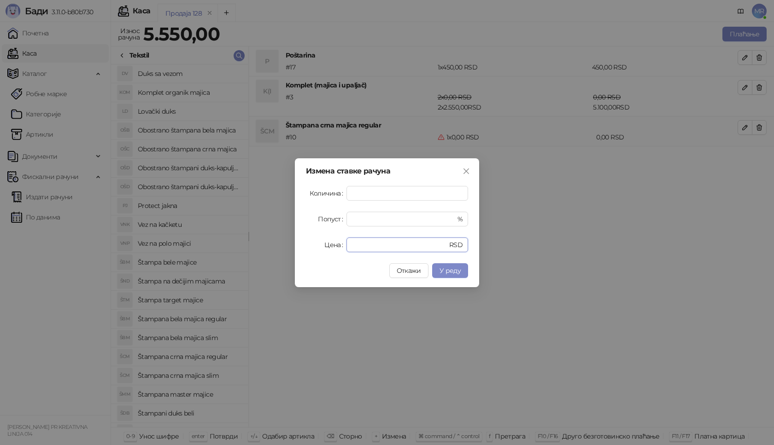
drag, startPoint x: 367, startPoint y: 250, endPoint x: 292, endPoint y: 232, distance: 77.1
click at [314, 247] on div "Цена * RSD" at bounding box center [387, 245] width 162 height 15
type input "****"
click at [451, 275] on button "У реду" at bounding box center [450, 270] width 36 height 15
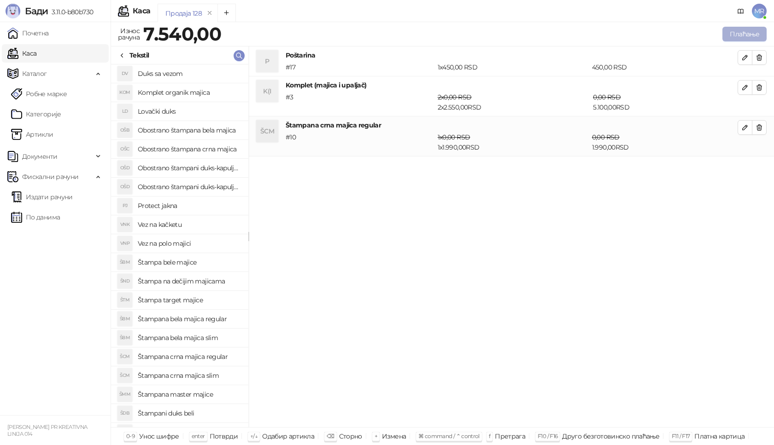
click at [744, 36] on button "Плаћање" at bounding box center [744, 34] width 44 height 15
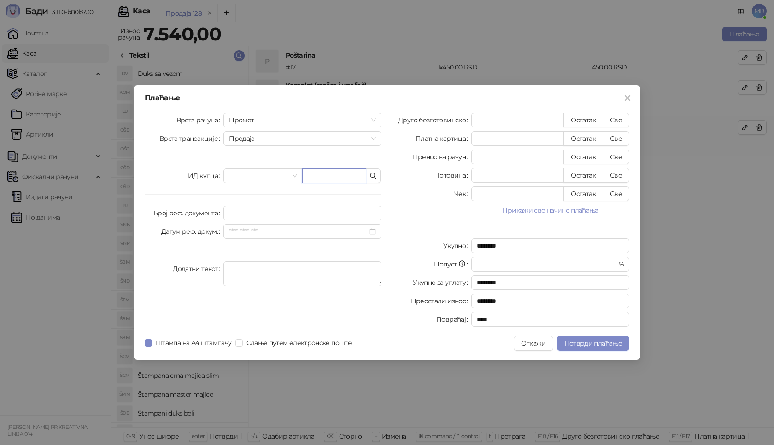
click at [313, 175] on input "text" at bounding box center [334, 176] width 64 height 15
paste input "**********"
type input "**********"
click at [613, 118] on button "Све" at bounding box center [616, 120] width 27 height 15
type input "****"
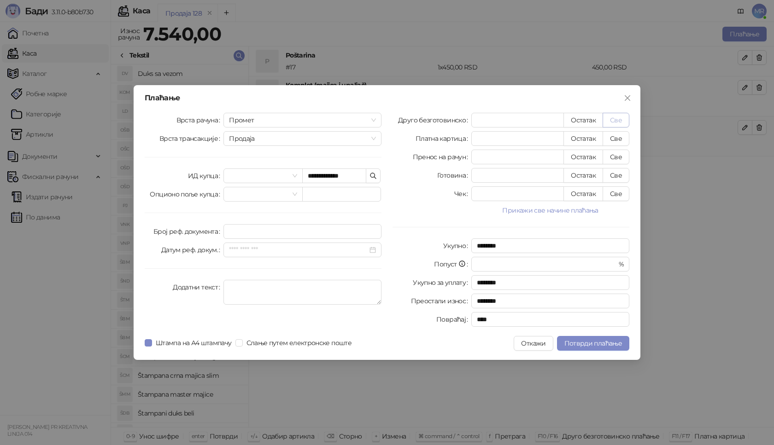
type input "****"
click at [597, 344] on span "Потврди плаћање" at bounding box center [593, 343] width 58 height 8
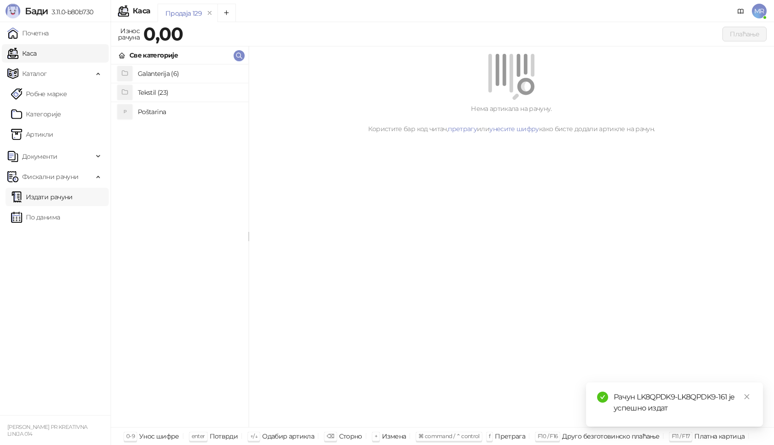
click at [62, 198] on link "Издати рачуни" at bounding box center [42, 197] width 62 height 18
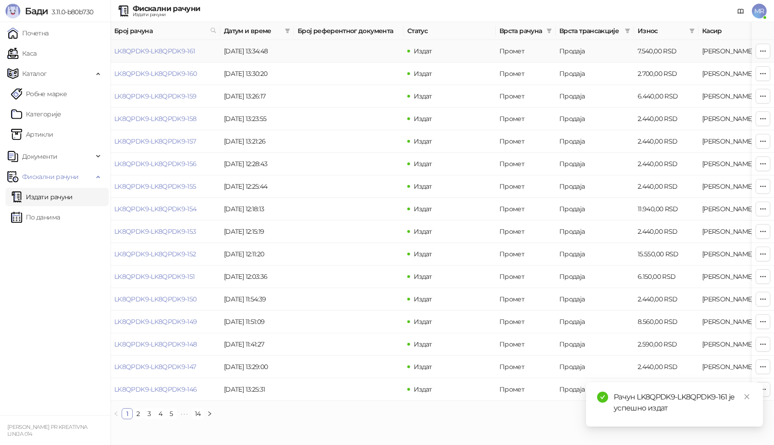
click at [179, 46] on td "LK8QPDK9-LK8QPDK9-161" at bounding box center [166, 51] width 110 height 23
click at [179, 49] on link "LK8QPDK9-LK8QPDK9-161" at bounding box center [154, 51] width 81 height 8
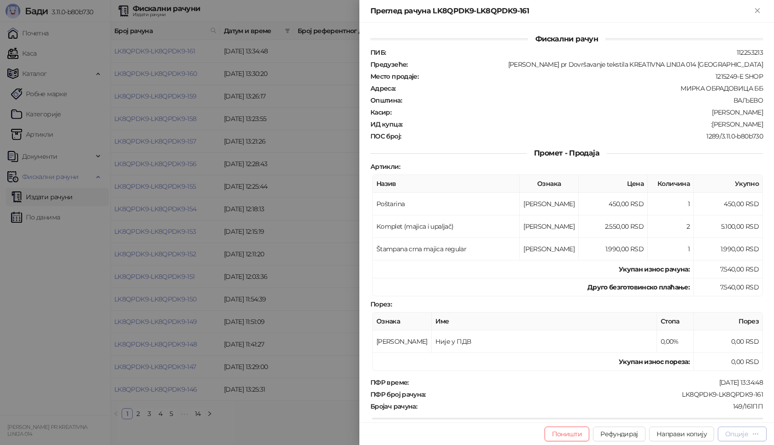
click at [745, 437] on div "Опције" at bounding box center [736, 434] width 23 height 8
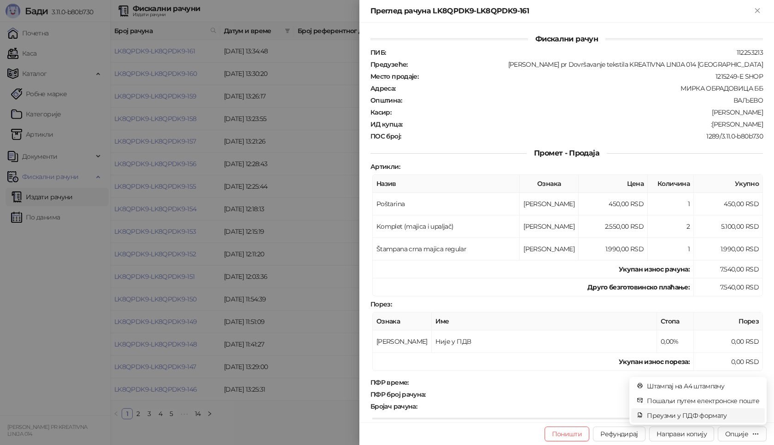
click at [717, 416] on span "Преузми у ПДФ формату" at bounding box center [703, 416] width 112 height 10
click at [749, 399] on icon "close" at bounding box center [746, 397] width 6 height 6
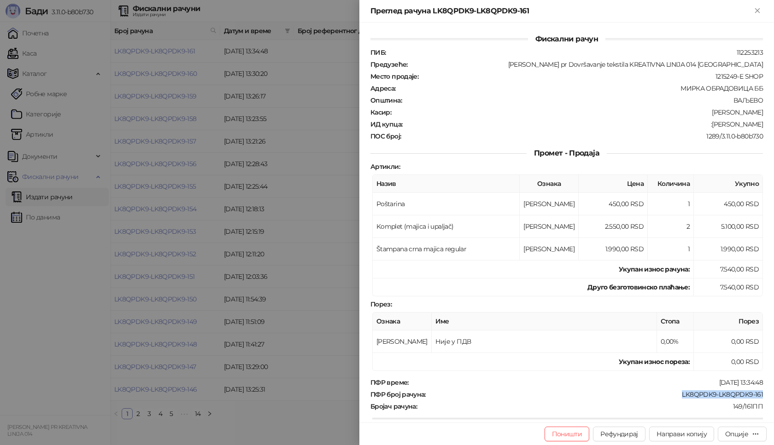
drag, startPoint x: 759, startPoint y: 392, endPoint x: 673, endPoint y: 392, distance: 85.7
click at [673, 392] on div "Фискални рачун ПИБ : 112253213 Предузеће : [PERSON_NAME] pr Dovršavanje tekstil…" at bounding box center [566, 223] width 415 height 400
copy div "LK8QPDK9-LK8QPDK9-161"
drag, startPoint x: 750, startPoint y: 125, endPoint x: 722, endPoint y: 125, distance: 27.6
click at [722, 125] on div "Фискални рачун ПИБ : 112253213 Предузеће : [PERSON_NAME] pr Dovršavanje tekstil…" at bounding box center [566, 223] width 415 height 400
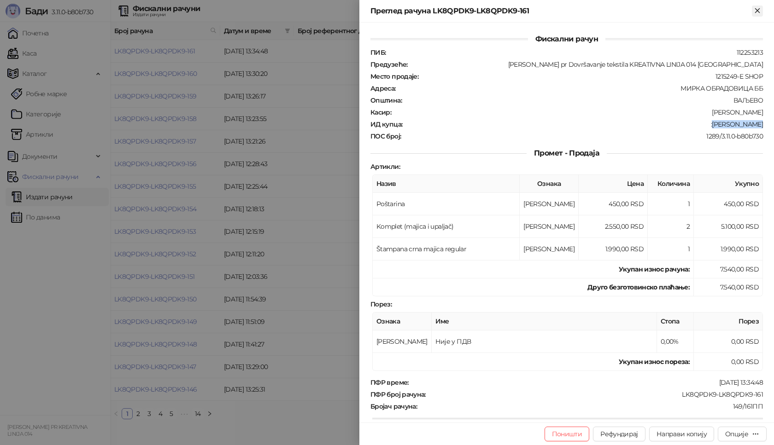
click at [757, 8] on icon "Close" at bounding box center [757, 10] width 8 height 8
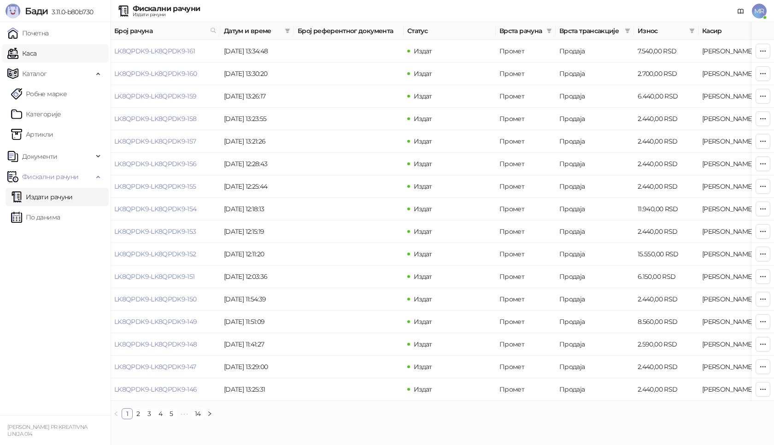
click at [35, 55] on link "Каса" at bounding box center [21, 53] width 29 height 18
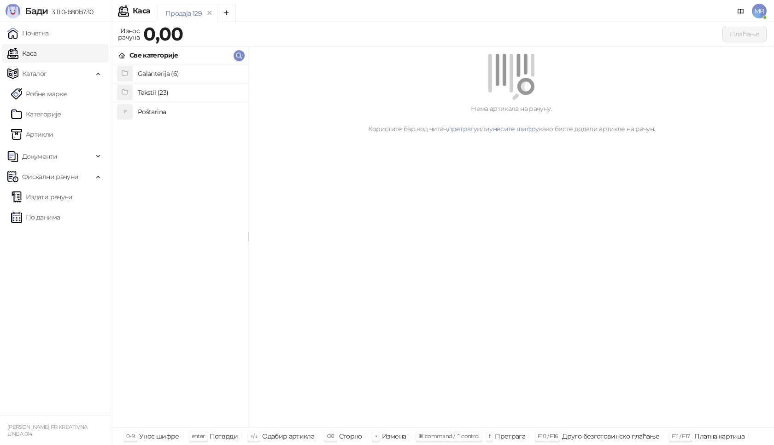
click at [149, 115] on h4 "Poštarina" at bounding box center [189, 112] width 103 height 15
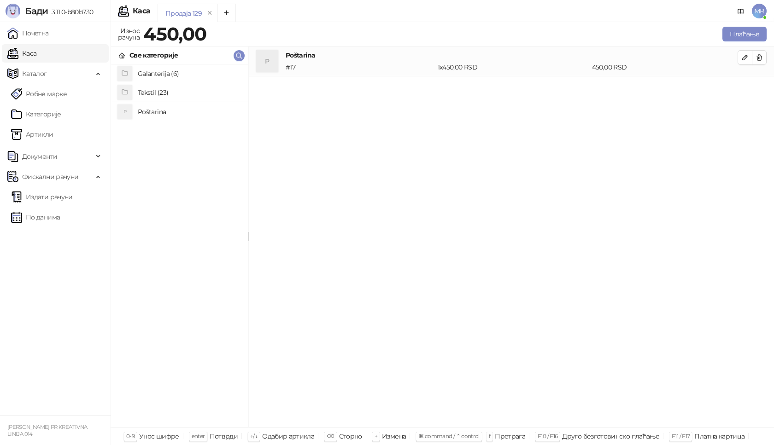
click at [166, 109] on h4 "Poštarina" at bounding box center [189, 112] width 103 height 15
click at [766, 55] on button "button" at bounding box center [759, 57] width 15 height 15
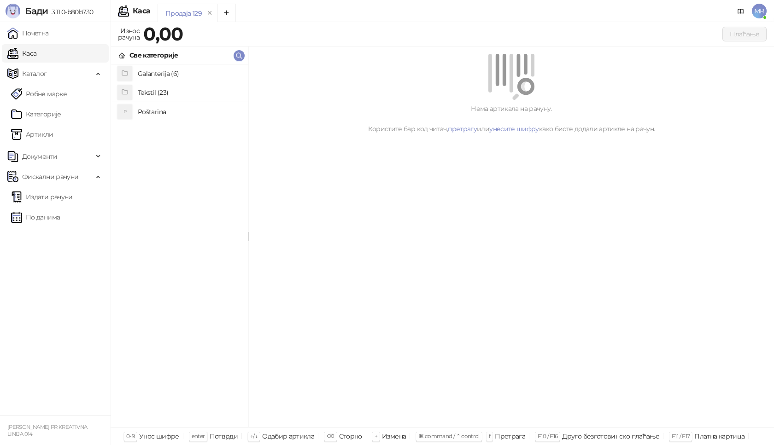
click at [140, 110] on h4 "Poštarina" at bounding box center [189, 112] width 103 height 15
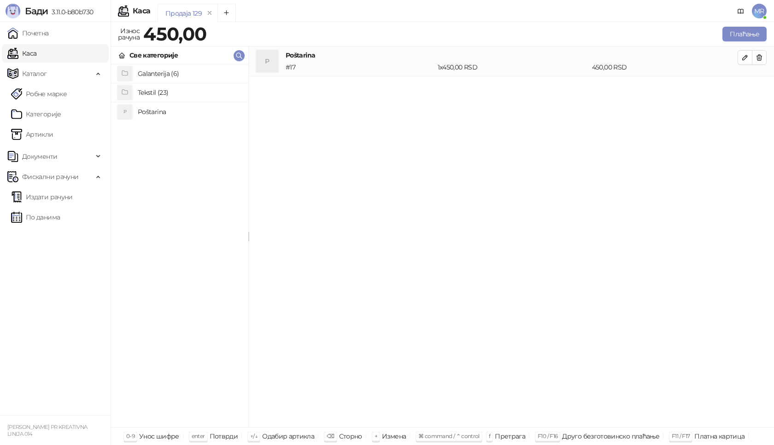
click at [147, 92] on h4 "Tekstil (23)" at bounding box center [189, 92] width 103 height 15
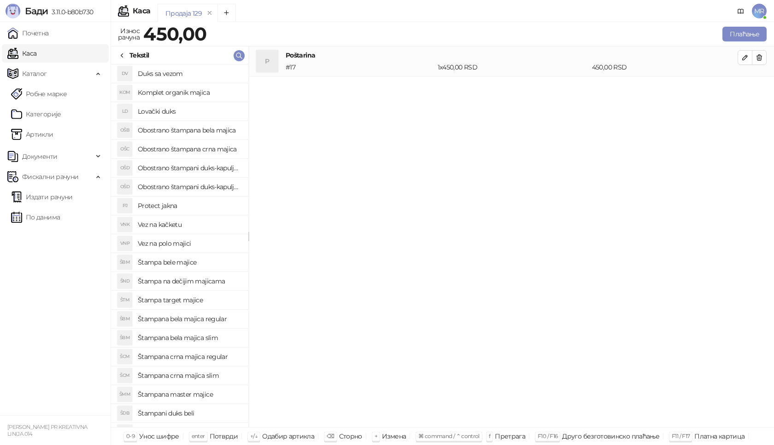
click at [216, 357] on h4 "Štampana crna majica regular" at bounding box center [189, 357] width 103 height 15
click at [744, 88] on icon "button" at bounding box center [744, 87] width 7 height 7
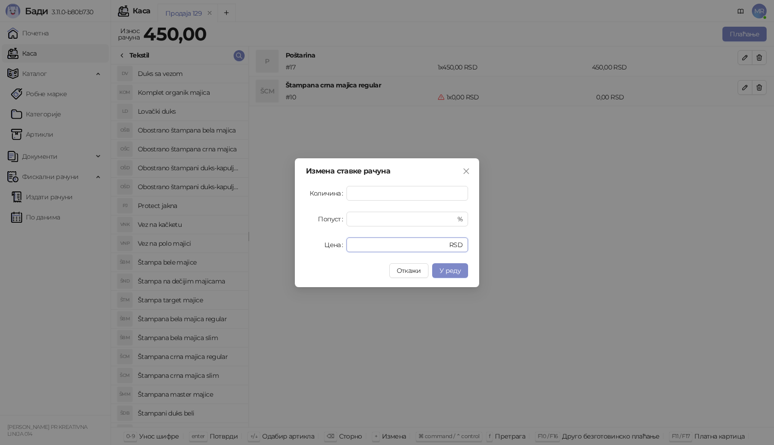
drag, startPoint x: 360, startPoint y: 246, endPoint x: 294, endPoint y: 238, distance: 66.4
click at [295, 238] on div "Измена ставке рачуна Количина * Попуст * % Цена * RSD Откажи У реду" at bounding box center [387, 222] width 184 height 129
type input "****"
click at [456, 275] on span "У реду" at bounding box center [449, 271] width 21 height 8
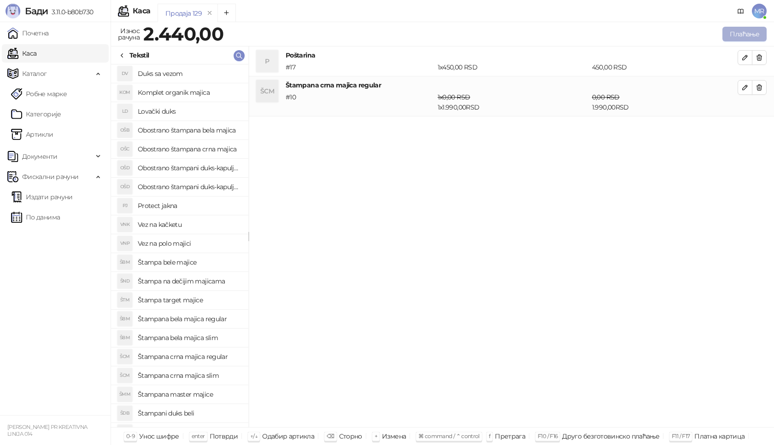
click at [736, 32] on button "Плаћање" at bounding box center [744, 34] width 44 height 15
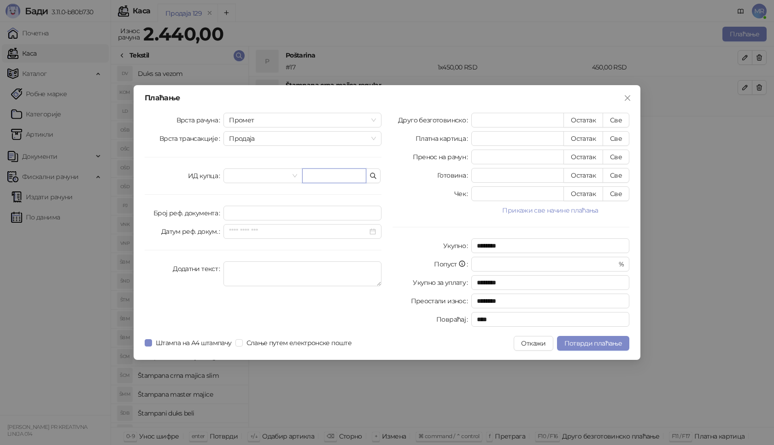
click at [314, 176] on input "text" at bounding box center [334, 176] width 64 height 15
type input "**********"
click at [623, 119] on button "Све" at bounding box center [616, 120] width 27 height 15
type input "****"
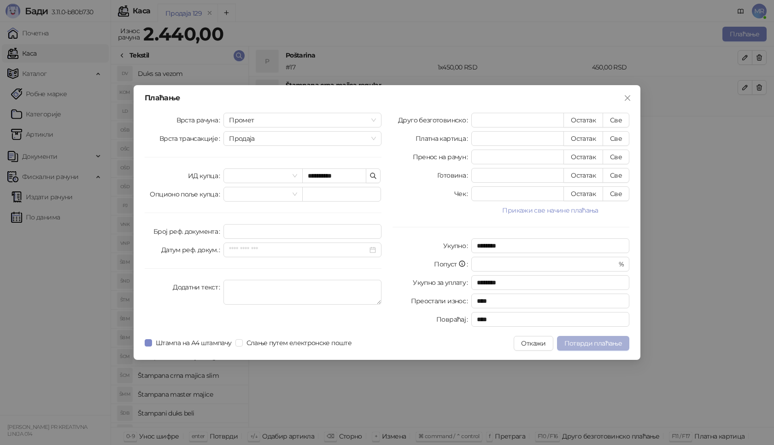
click at [585, 343] on span "Потврди плаћање" at bounding box center [593, 343] width 58 height 8
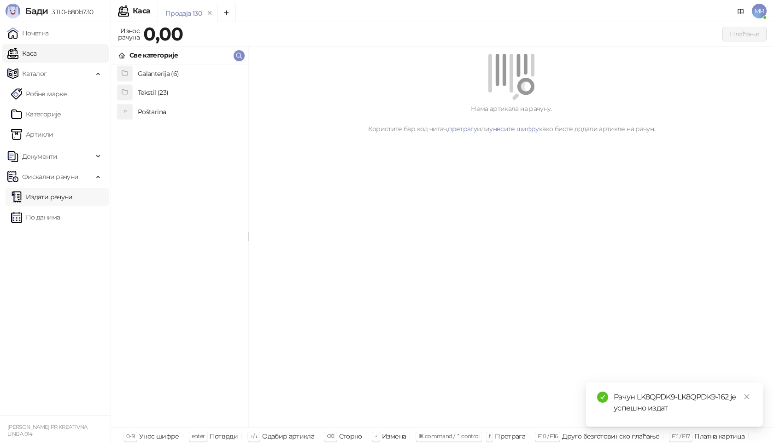
click at [73, 201] on link "Издати рачуни" at bounding box center [42, 197] width 62 height 18
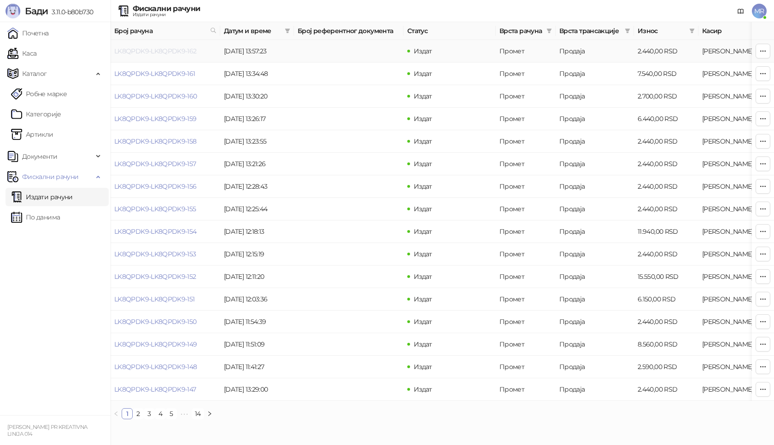
click at [176, 49] on link "LK8QPDK9-LK8QPDK9-162" at bounding box center [155, 51] width 82 height 8
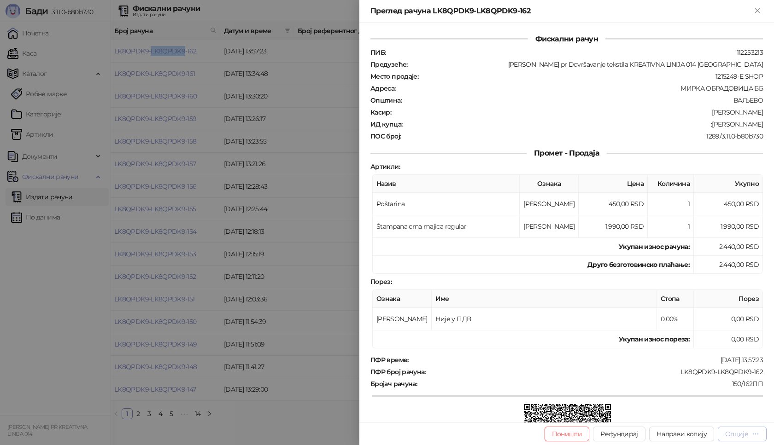
click at [736, 434] on div "Опције" at bounding box center [736, 434] width 23 height 8
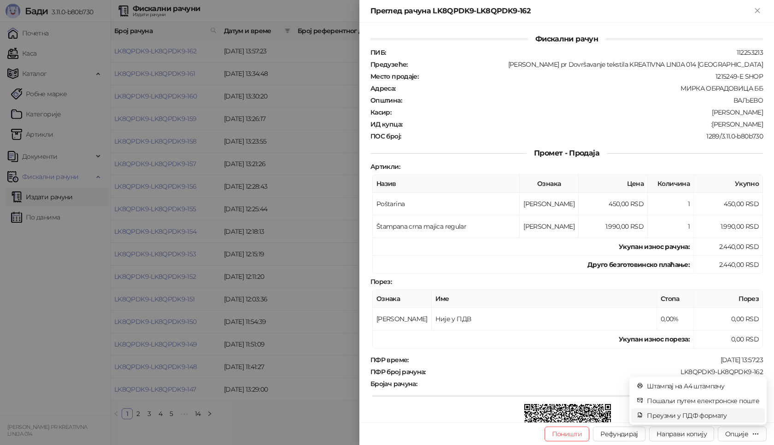
click at [728, 417] on span "Преузми у ПДФ формату" at bounding box center [703, 416] width 112 height 10
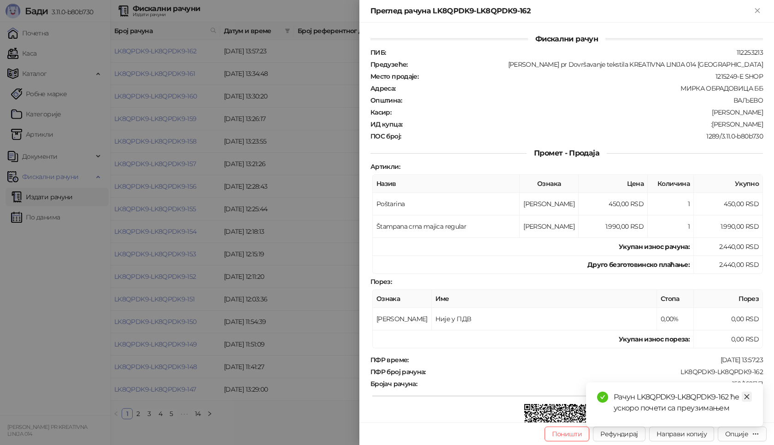
click at [748, 399] on icon "close" at bounding box center [746, 397] width 6 height 6
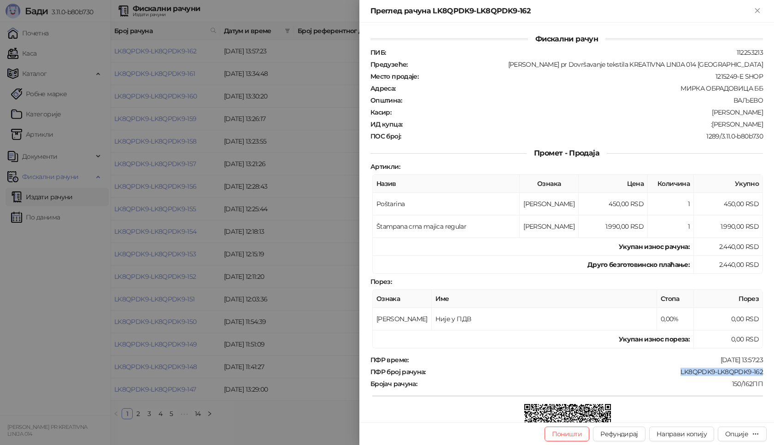
drag, startPoint x: 762, startPoint y: 373, endPoint x: 668, endPoint y: 374, distance: 94.0
click at [668, 374] on div "Фискални рачун ПИБ : 112253213 Предузеће : [PERSON_NAME] pr Dovršavanje tekstil…" at bounding box center [566, 223] width 415 height 400
drag, startPoint x: 759, startPoint y: 123, endPoint x: 726, endPoint y: 126, distance: 33.3
click at [726, 126] on div "Фискални рачун ПИБ : 112253213 Предузеће : [PERSON_NAME] pr Dovršavanje tekstil…" at bounding box center [566, 223] width 415 height 400
